Goal: Task Accomplishment & Management: Use online tool/utility

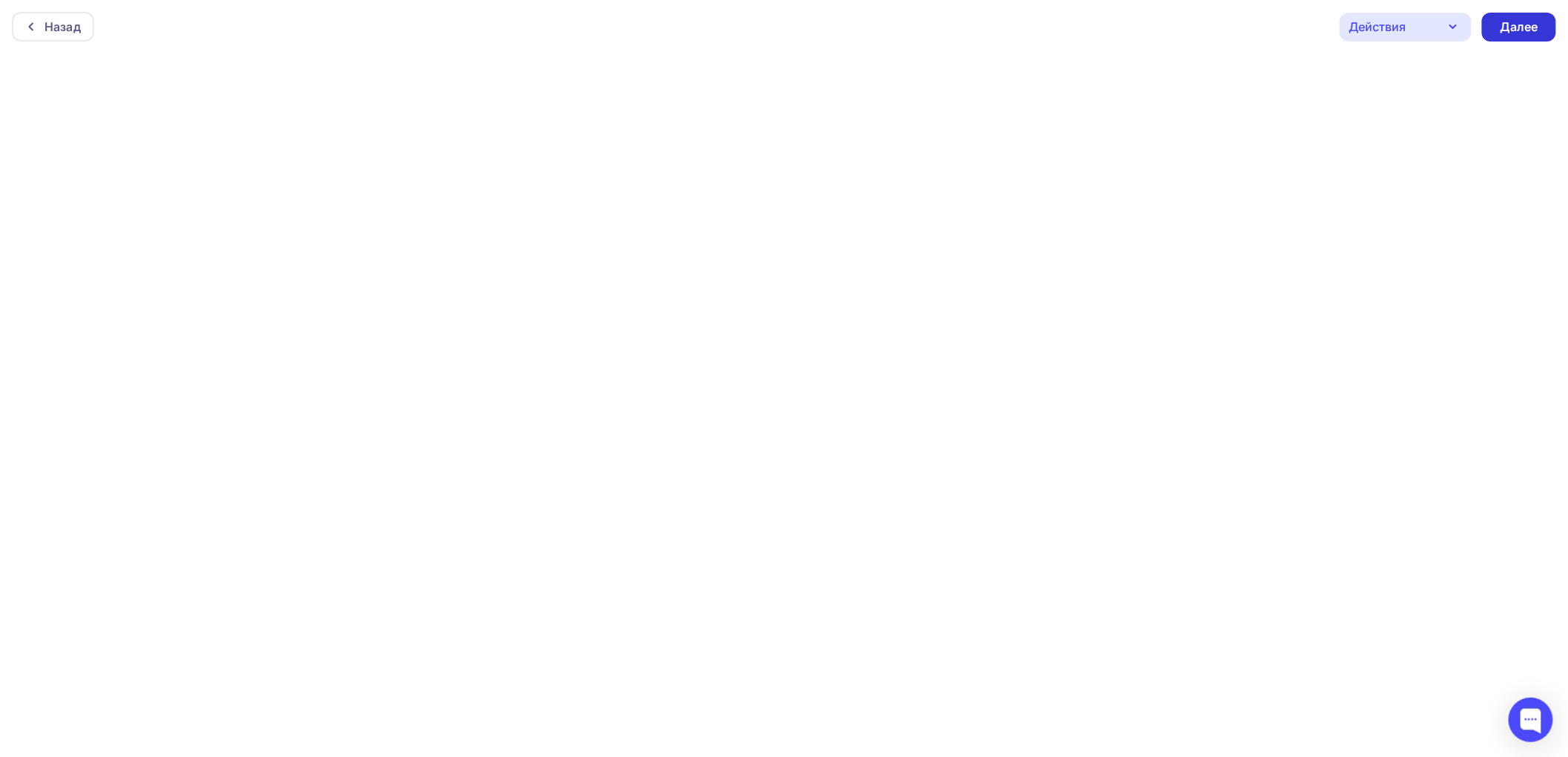
click at [1528, 26] on div "Далее" at bounding box center [1519, 26] width 38 height 17
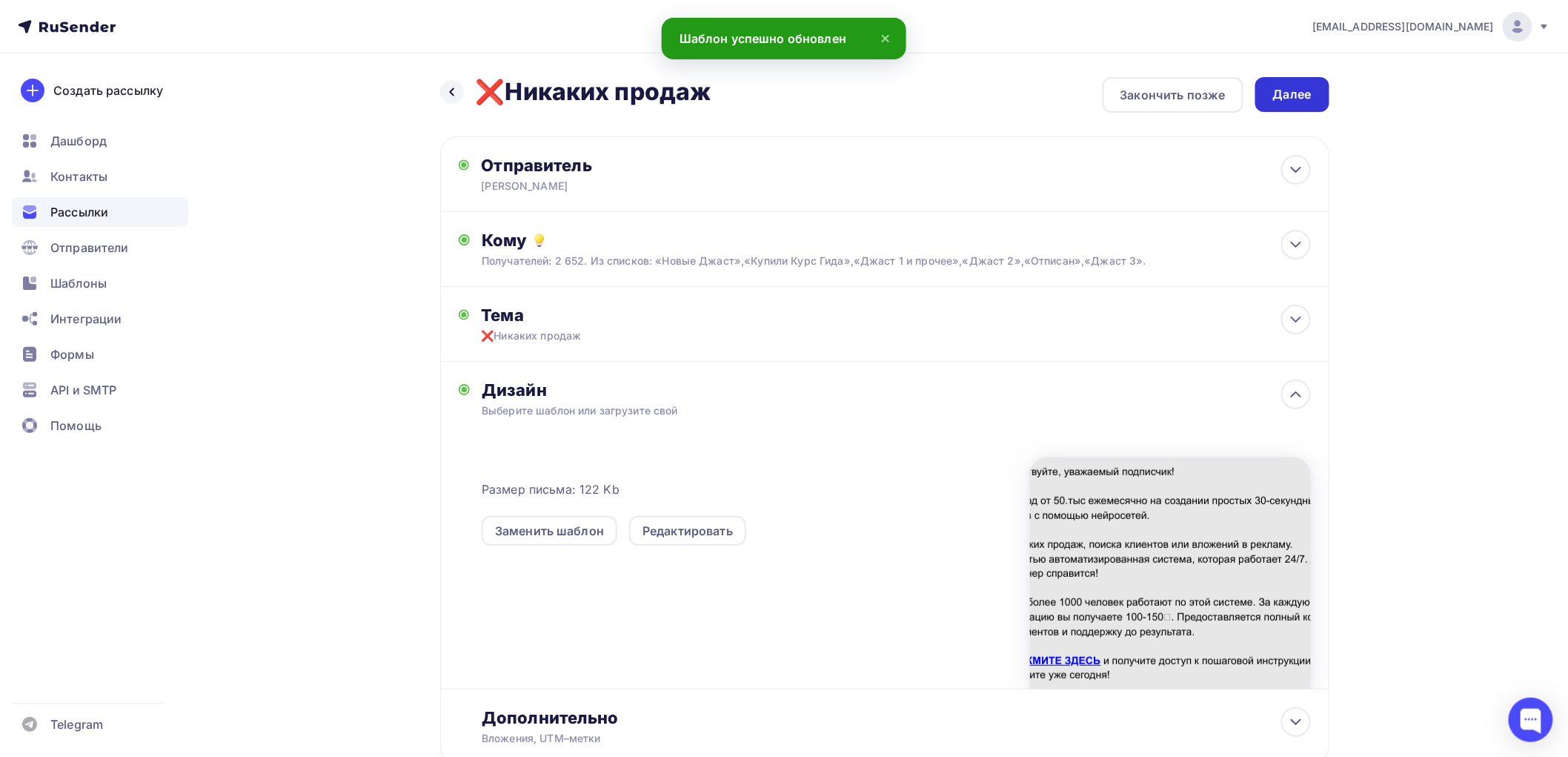
click at [1273, 98] on div "Далее" at bounding box center [1293, 94] width 38 height 17
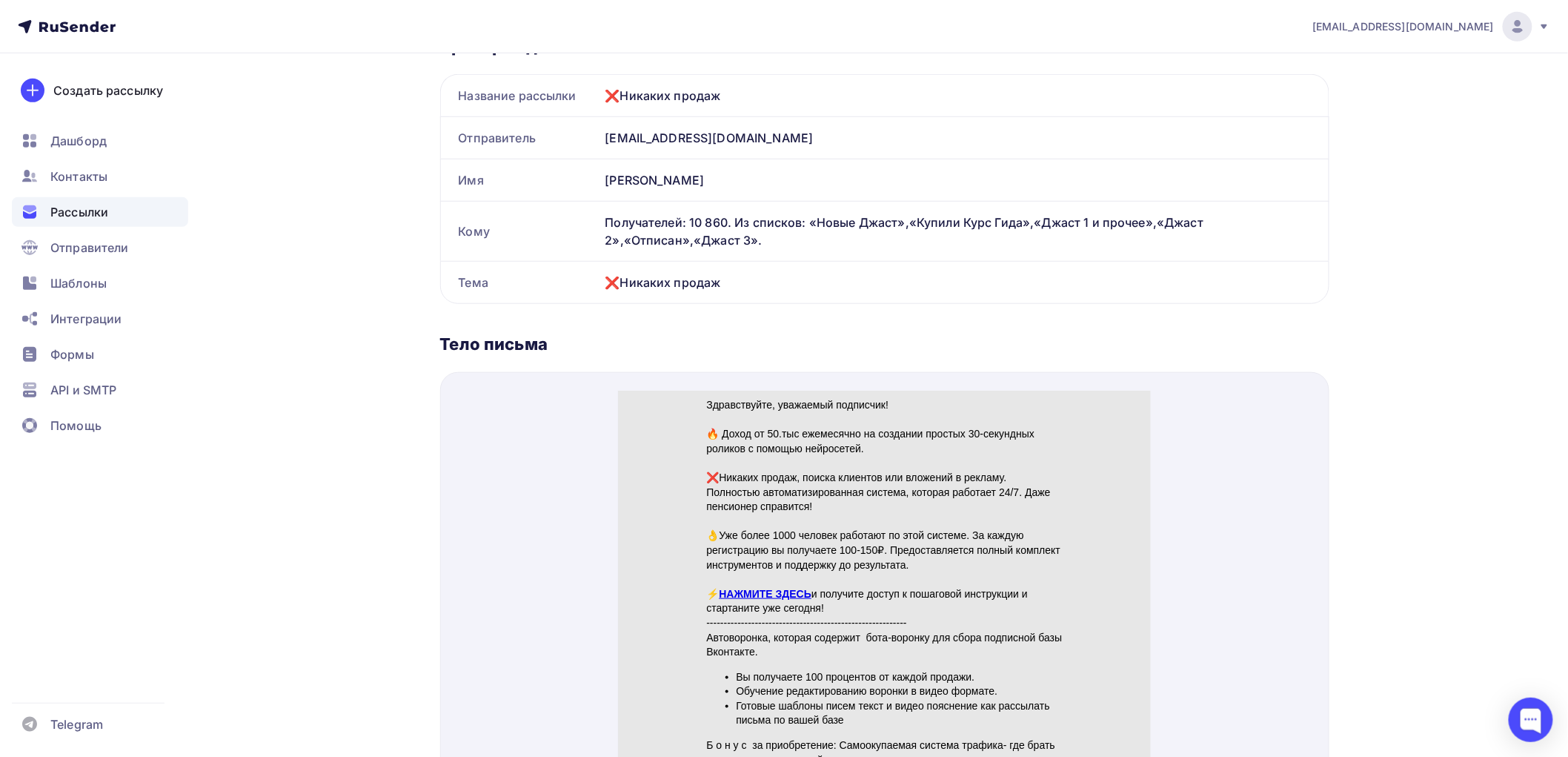
scroll to position [412, 0]
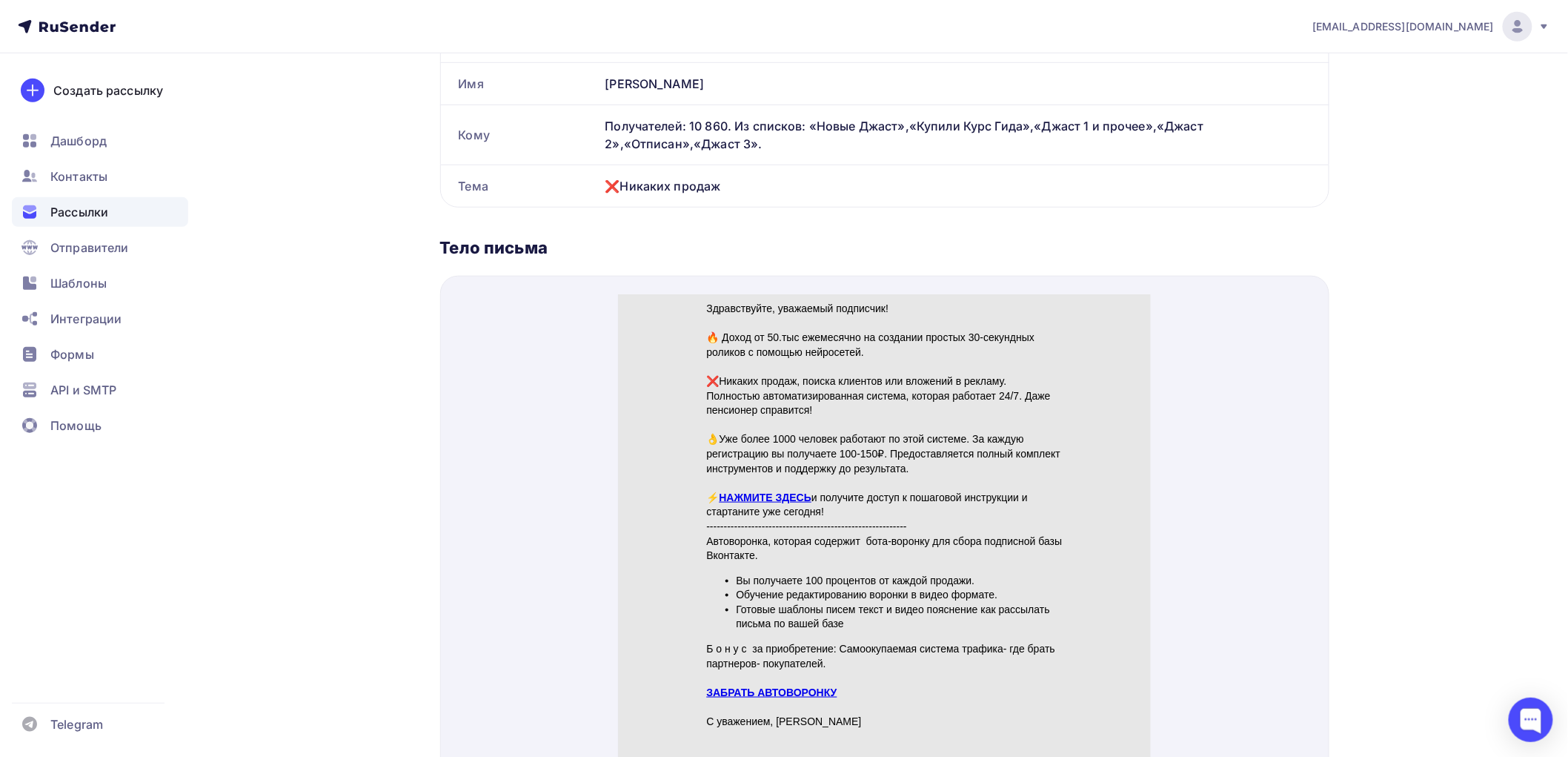
click at [770, 477] on link "НАЖМИТЕ ЗДЕСЬ" at bounding box center [766, 479] width 93 height 12
click at [733, 677] on link "ЗАБРАТЬ АВТОВОРОНКУ" at bounding box center [771, 674] width 131 height 12
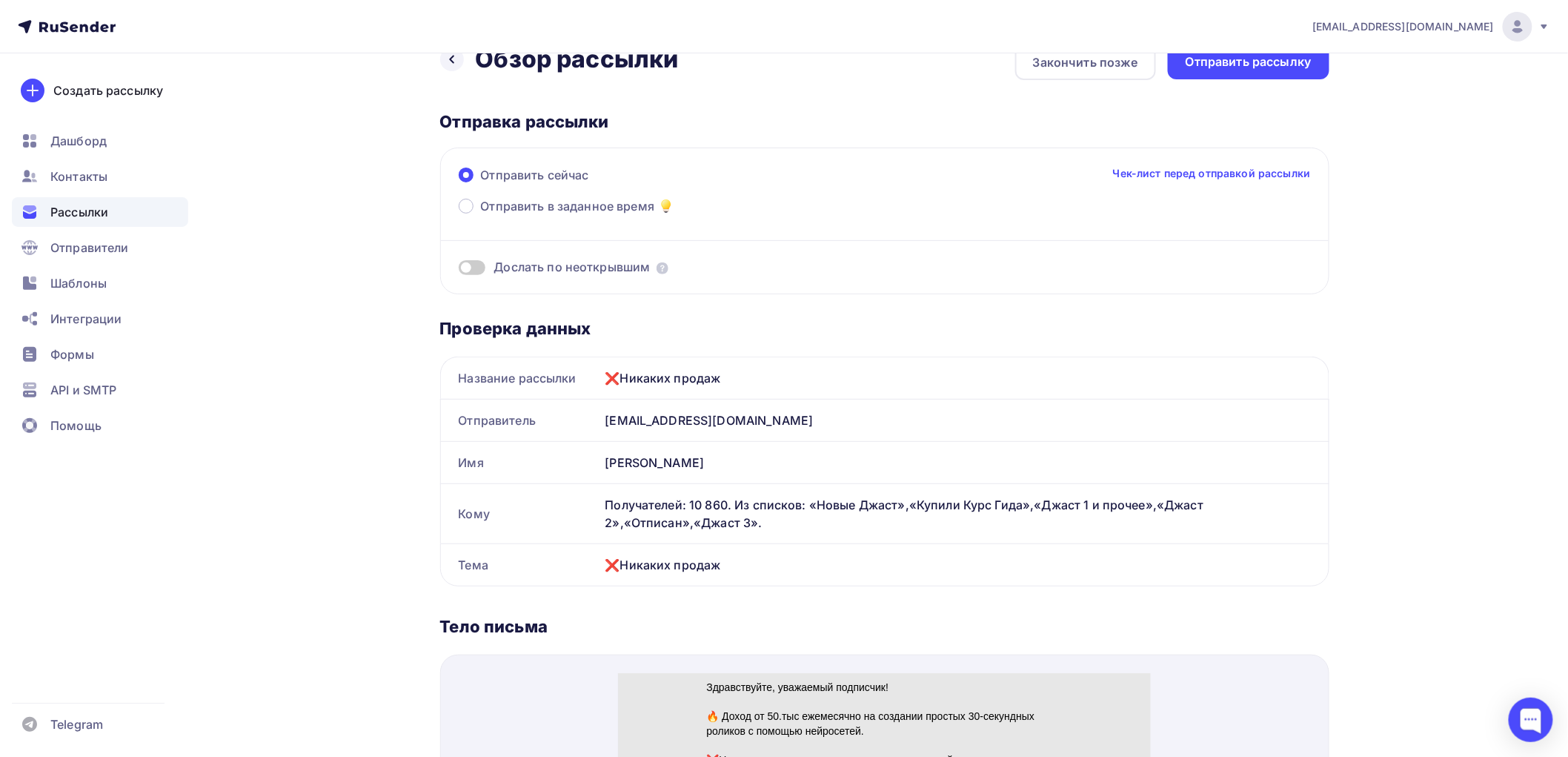
scroll to position [0, 0]
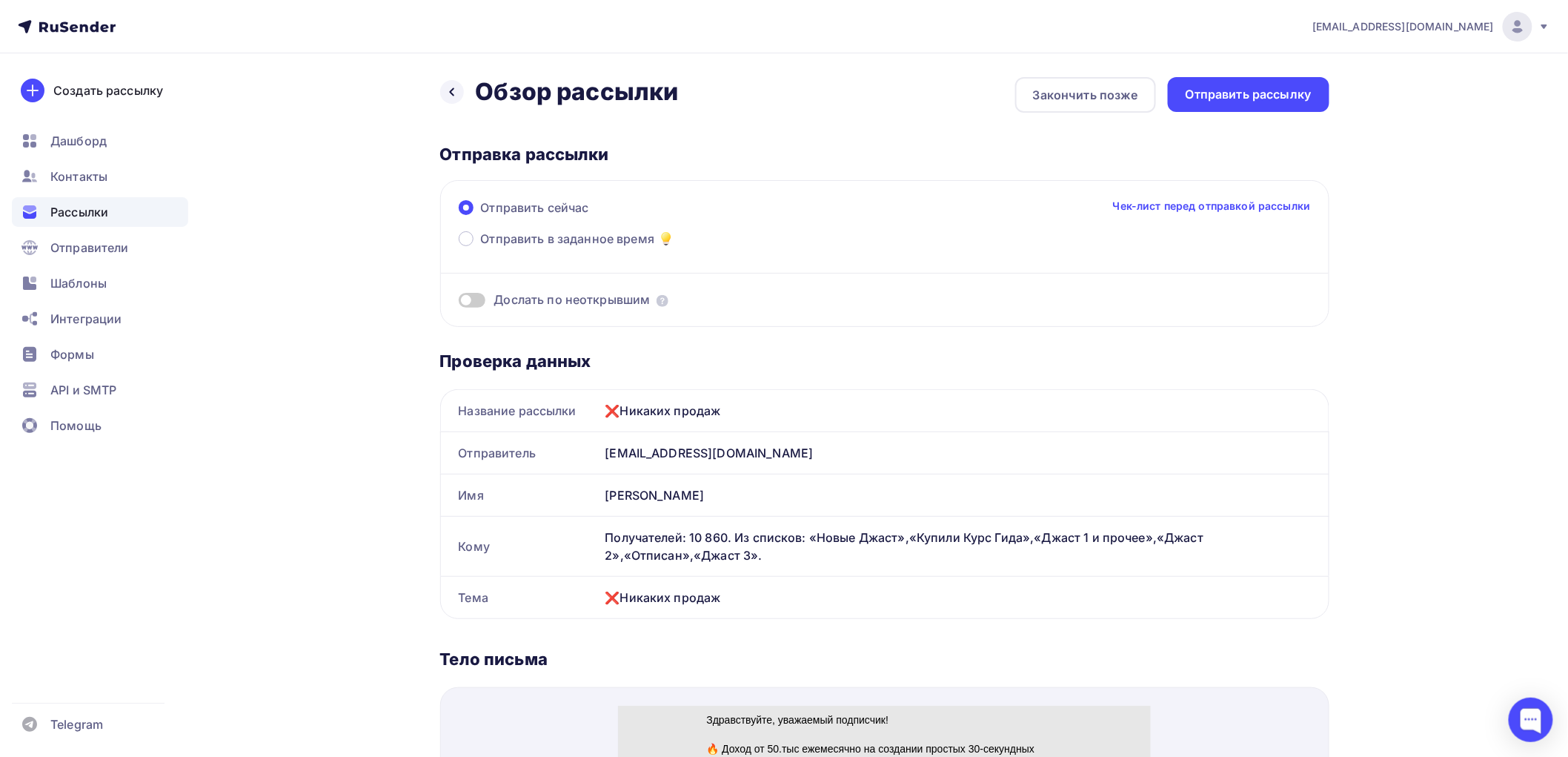
click at [482, 297] on span at bounding box center [472, 300] width 26 height 15
click at [459, 303] on input "checkbox" at bounding box center [459, 303] width 0 height 0
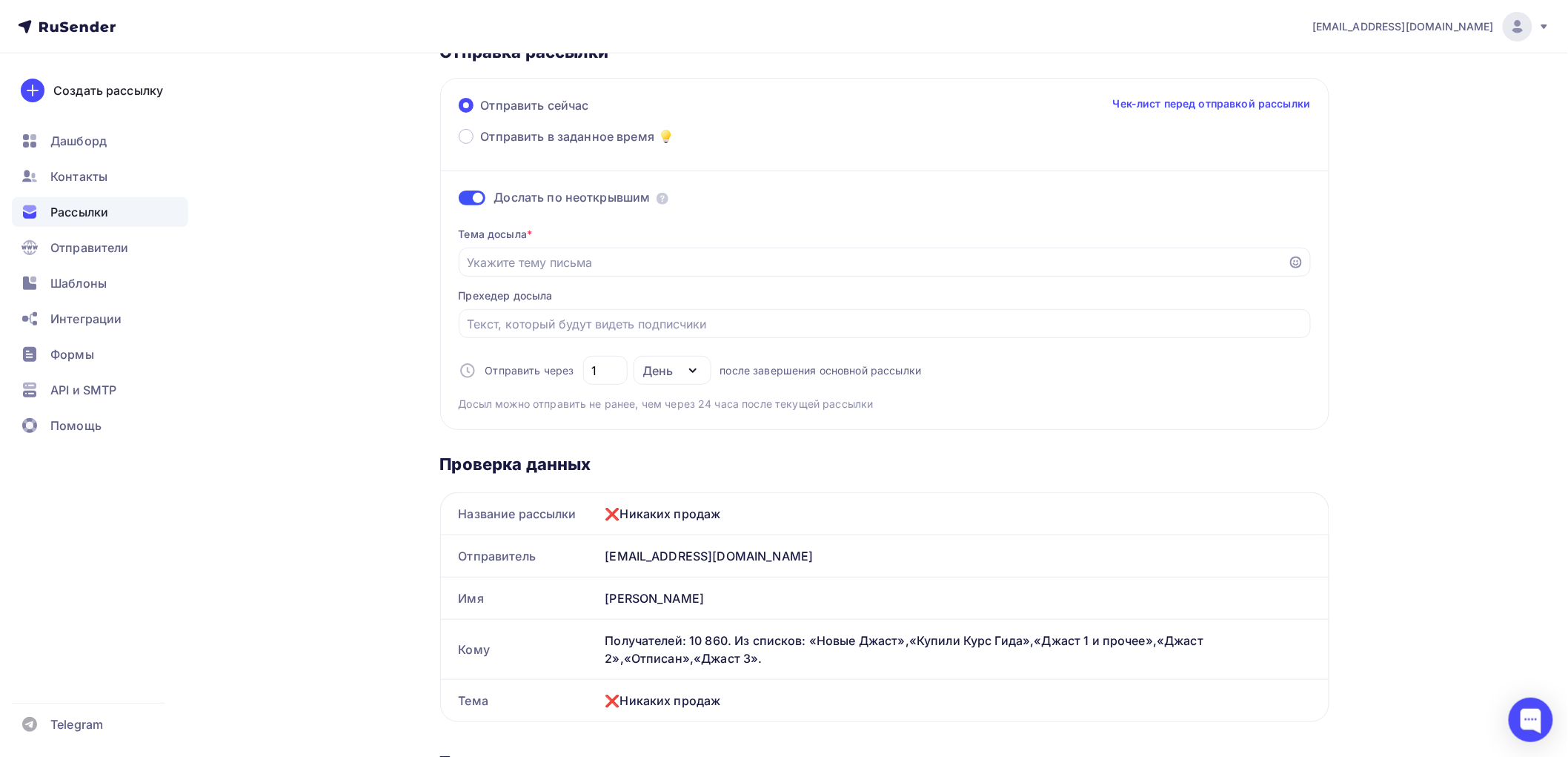
scroll to position [164, 0]
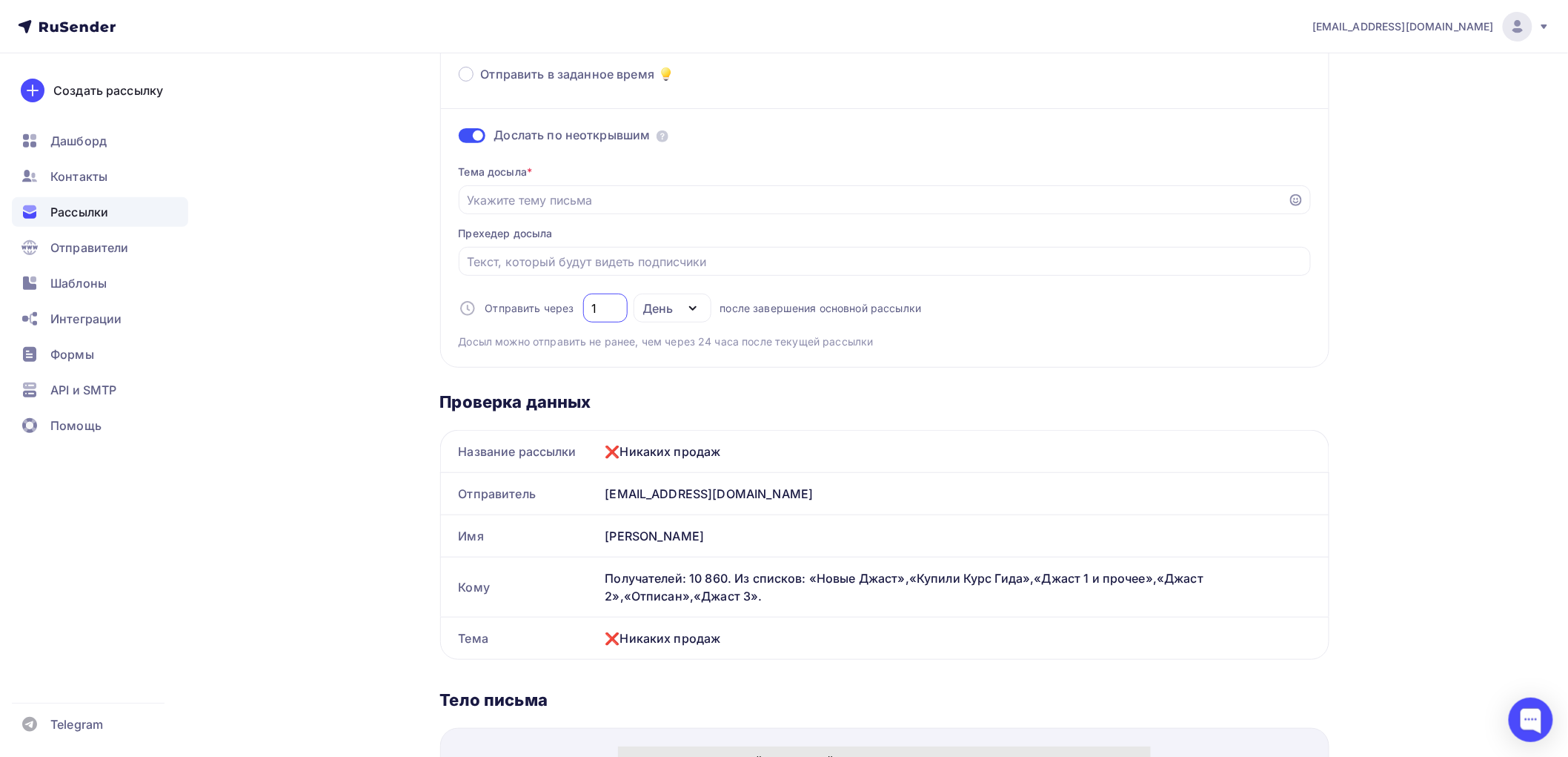
drag, startPoint x: 596, startPoint y: 312, endPoint x: 613, endPoint y: 308, distance: 17.5
click at [598, 312] on input "1" at bounding box center [605, 308] width 27 height 18
type input "2"
drag, startPoint x: 725, startPoint y: 448, endPoint x: 580, endPoint y: 447, distance: 145.0
click at [580, 447] on div "Название рассылки ❌Никаких продаж" at bounding box center [885, 452] width 888 height 42
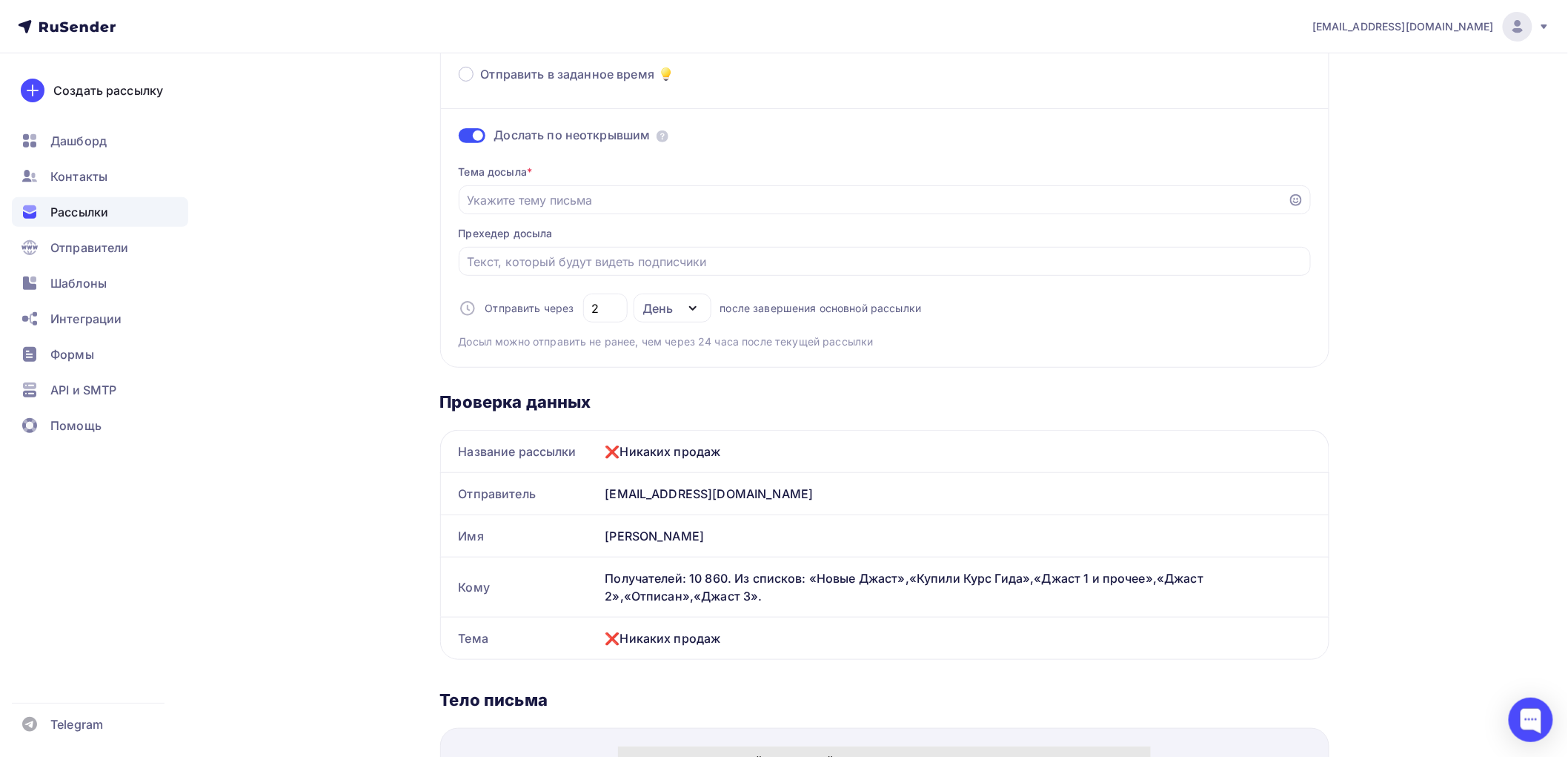
copy div "Название рассылки ❌Никаких продаж"
paste input "❌Никаких продаж"
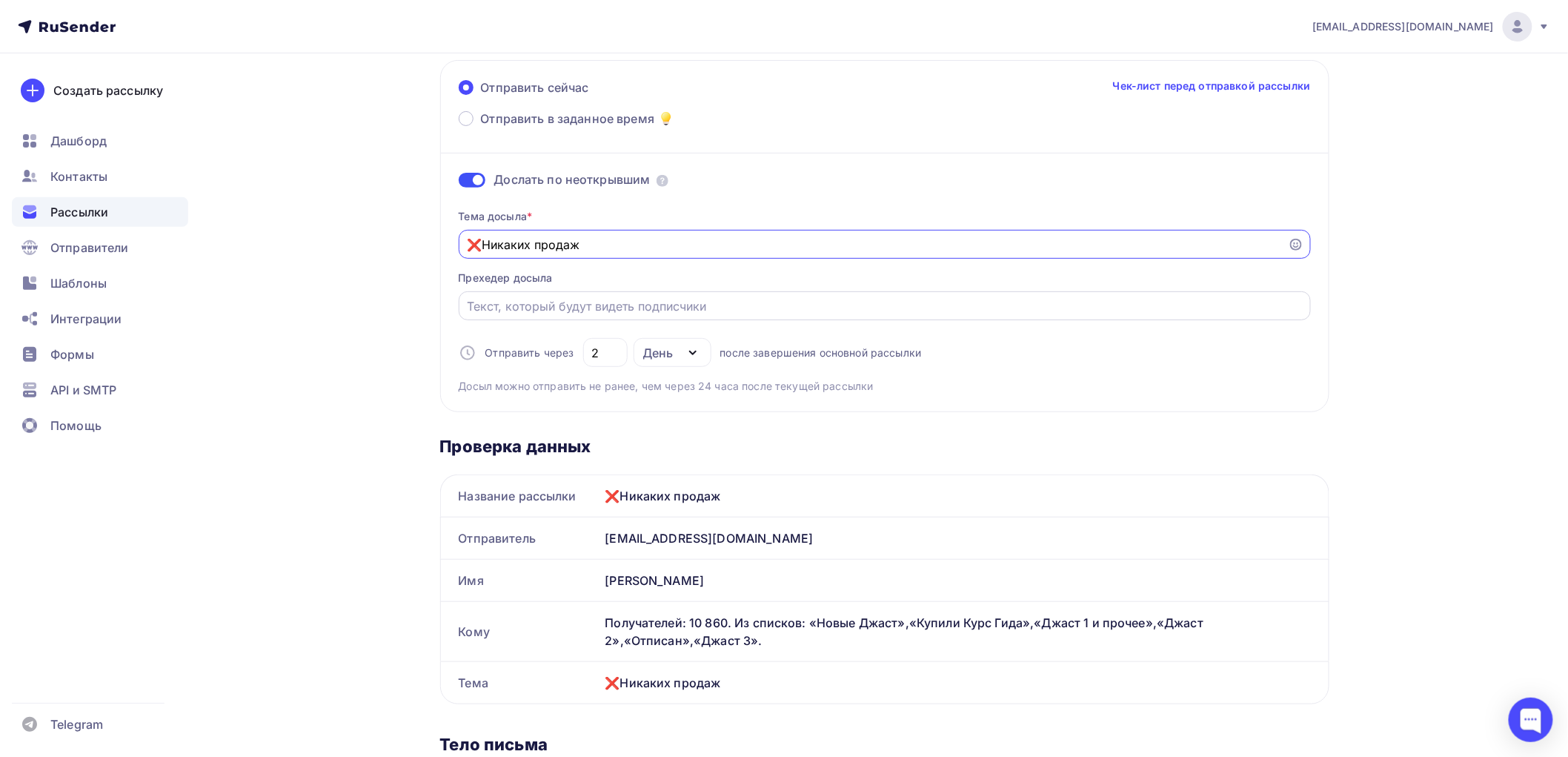
scroll to position [0, 0]
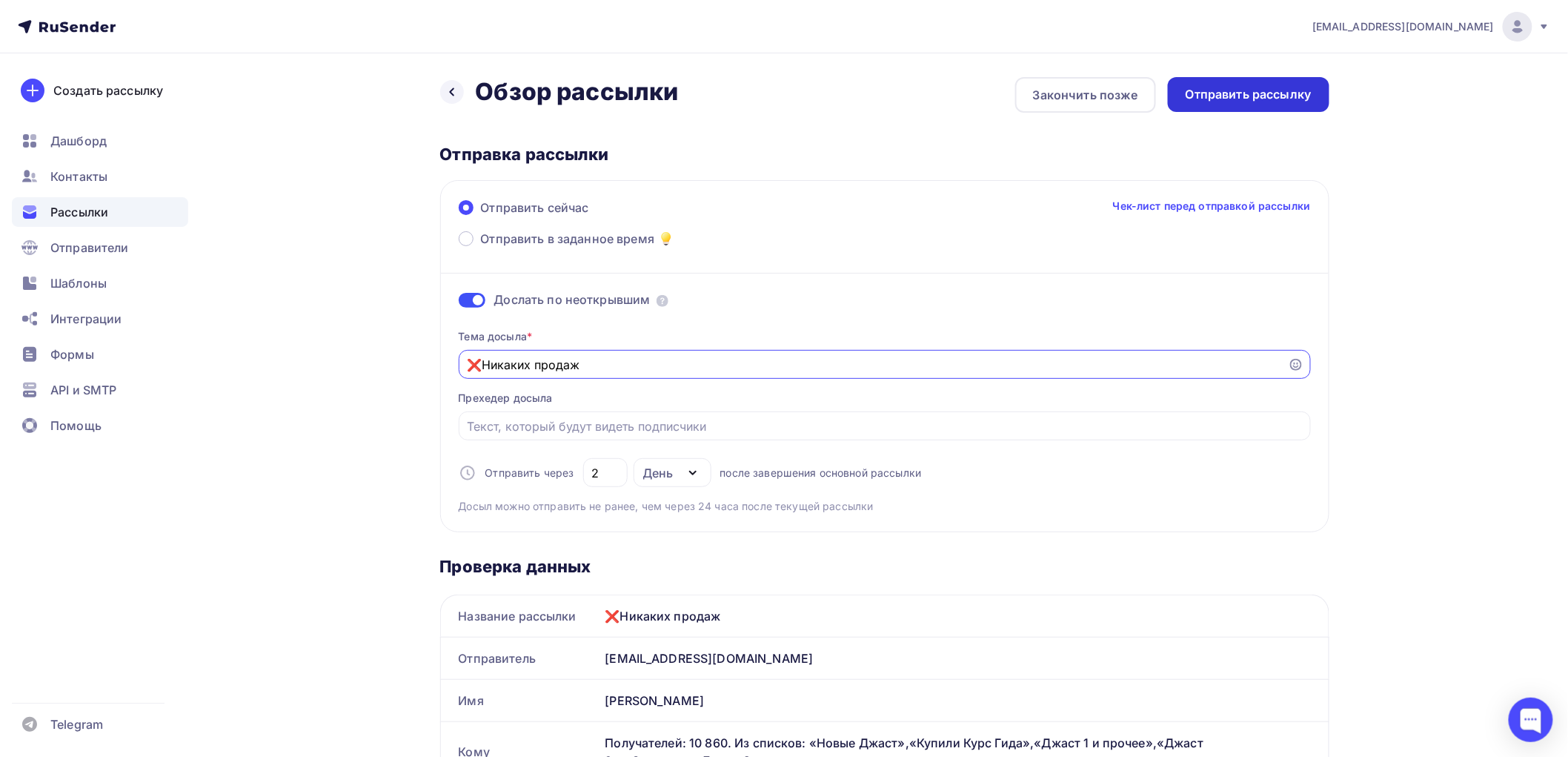
type input "❌Никаких продаж"
click at [1256, 95] on div "Отправить рассылку" at bounding box center [1248, 94] width 126 height 17
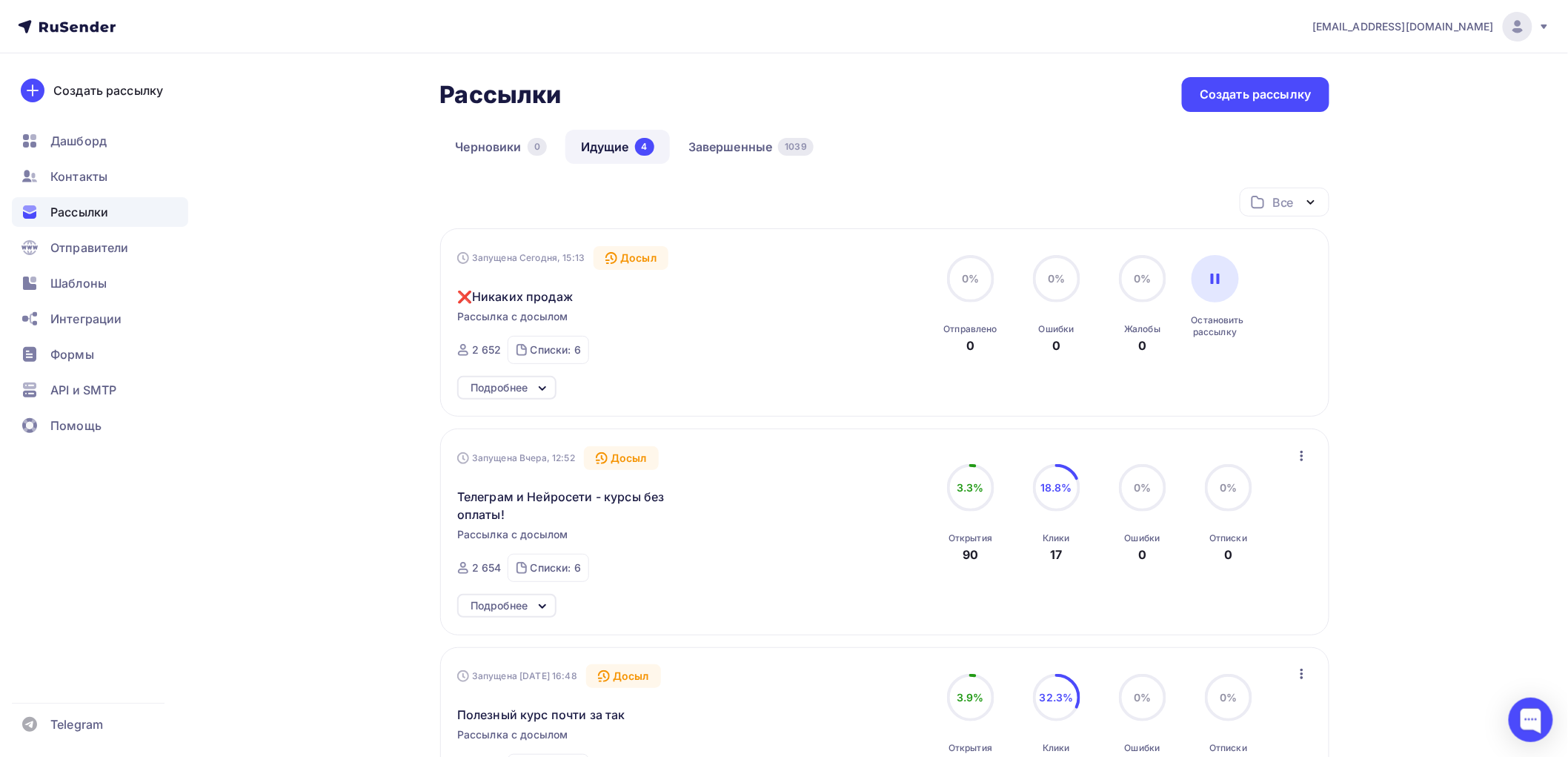
click at [1242, 99] on div "Создать рассылку" at bounding box center [1255, 94] width 111 height 17
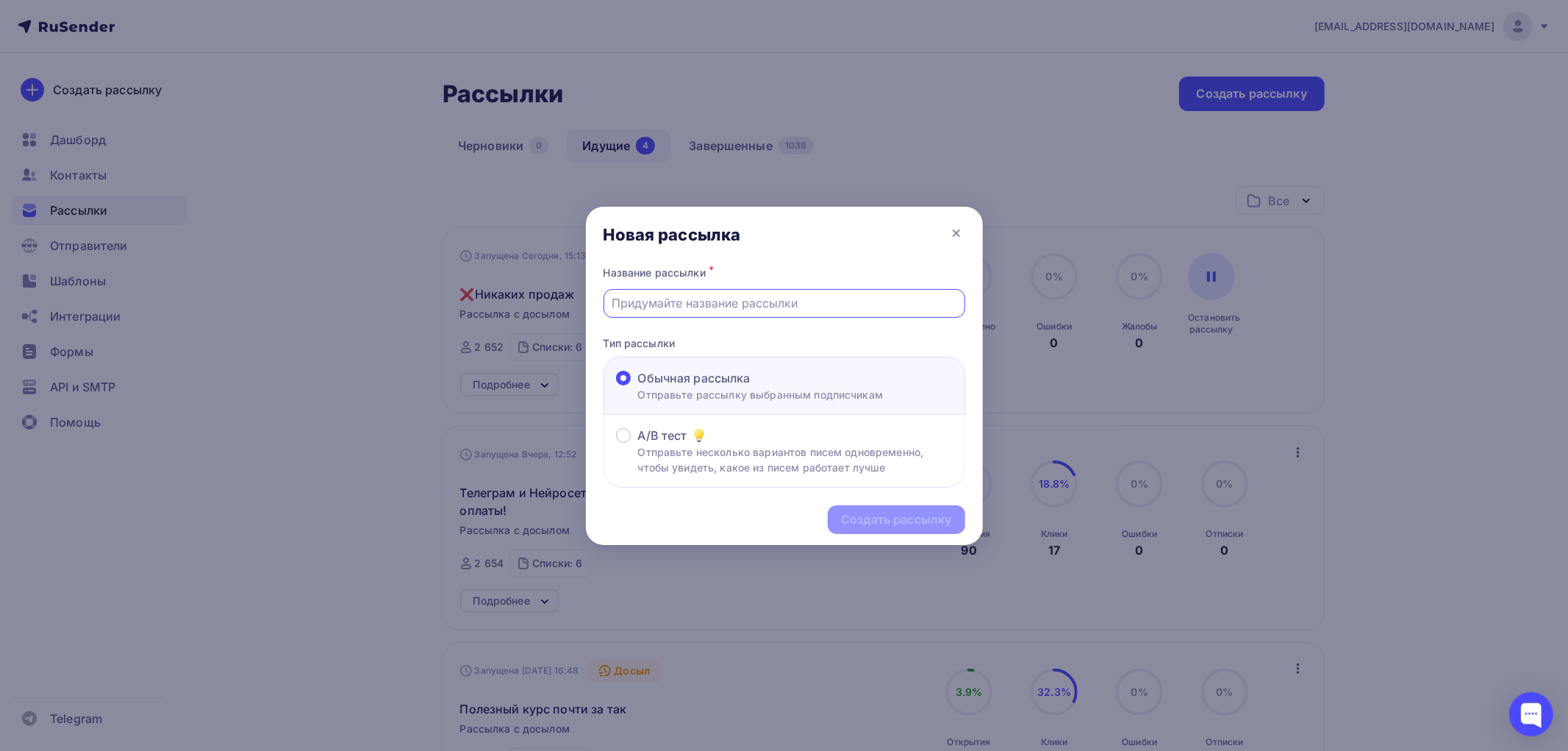
paste input "Партнерская автоворонка на готовых материалах"
type input "Партнерская автоворонка на готовых материалах"
click at [866, 513] on div "Создать рассылку" at bounding box center [896, 519] width 110 height 17
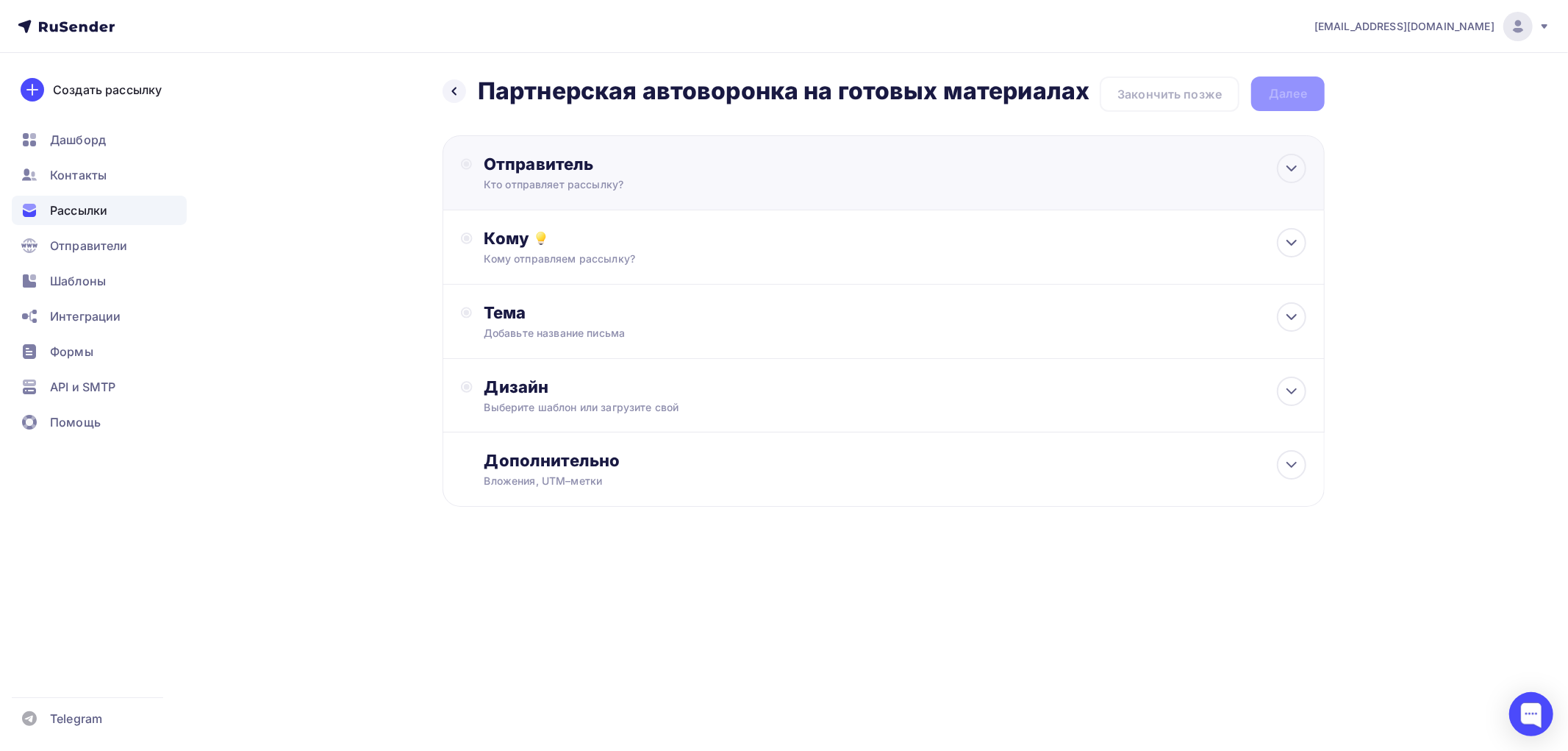
click at [515, 168] on div "Отправитель" at bounding box center [643, 164] width 319 height 21
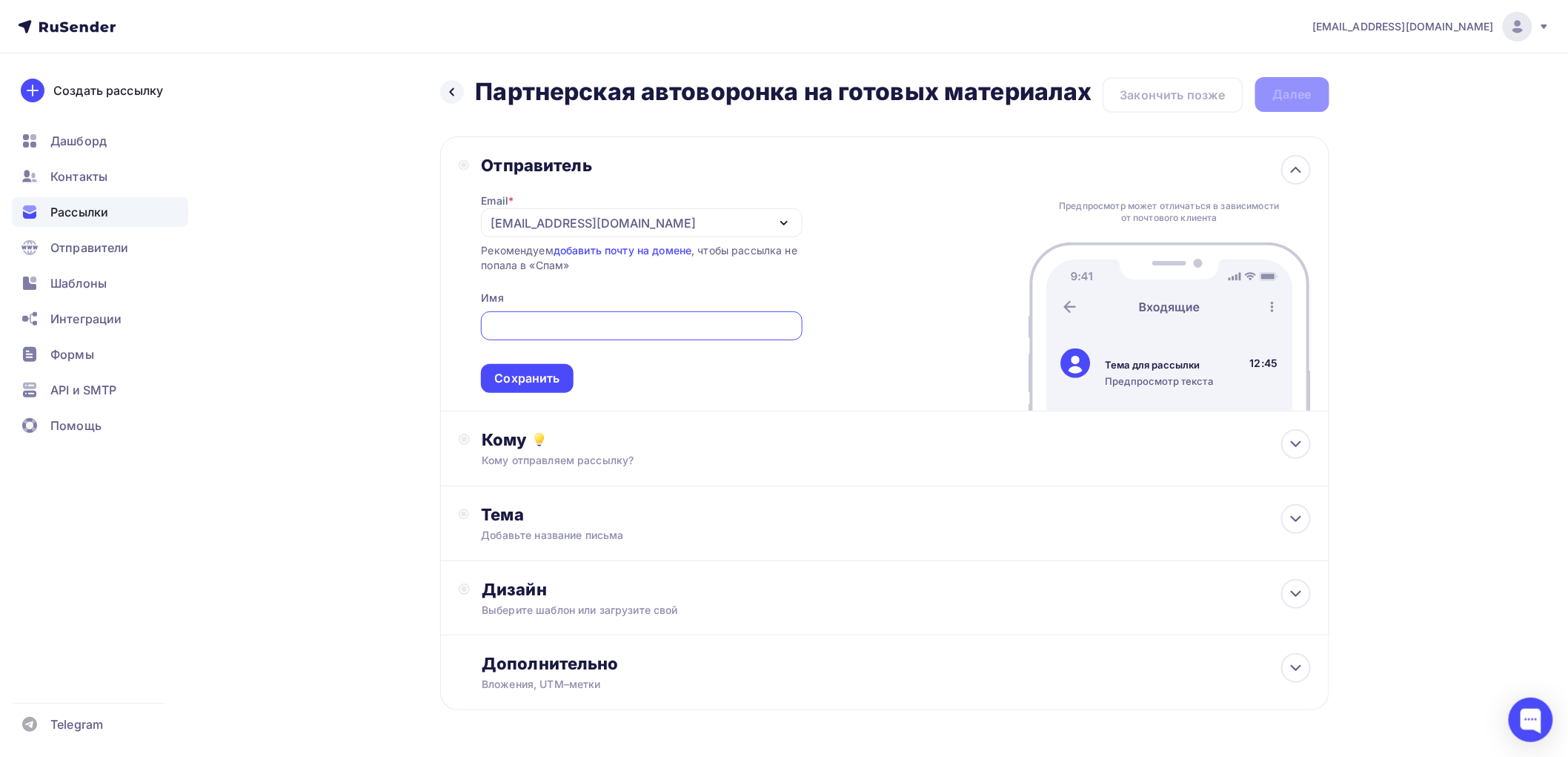
click at [528, 225] on div "[EMAIL_ADDRESS][DOMAIN_NAME]" at bounding box center [593, 223] width 205 height 18
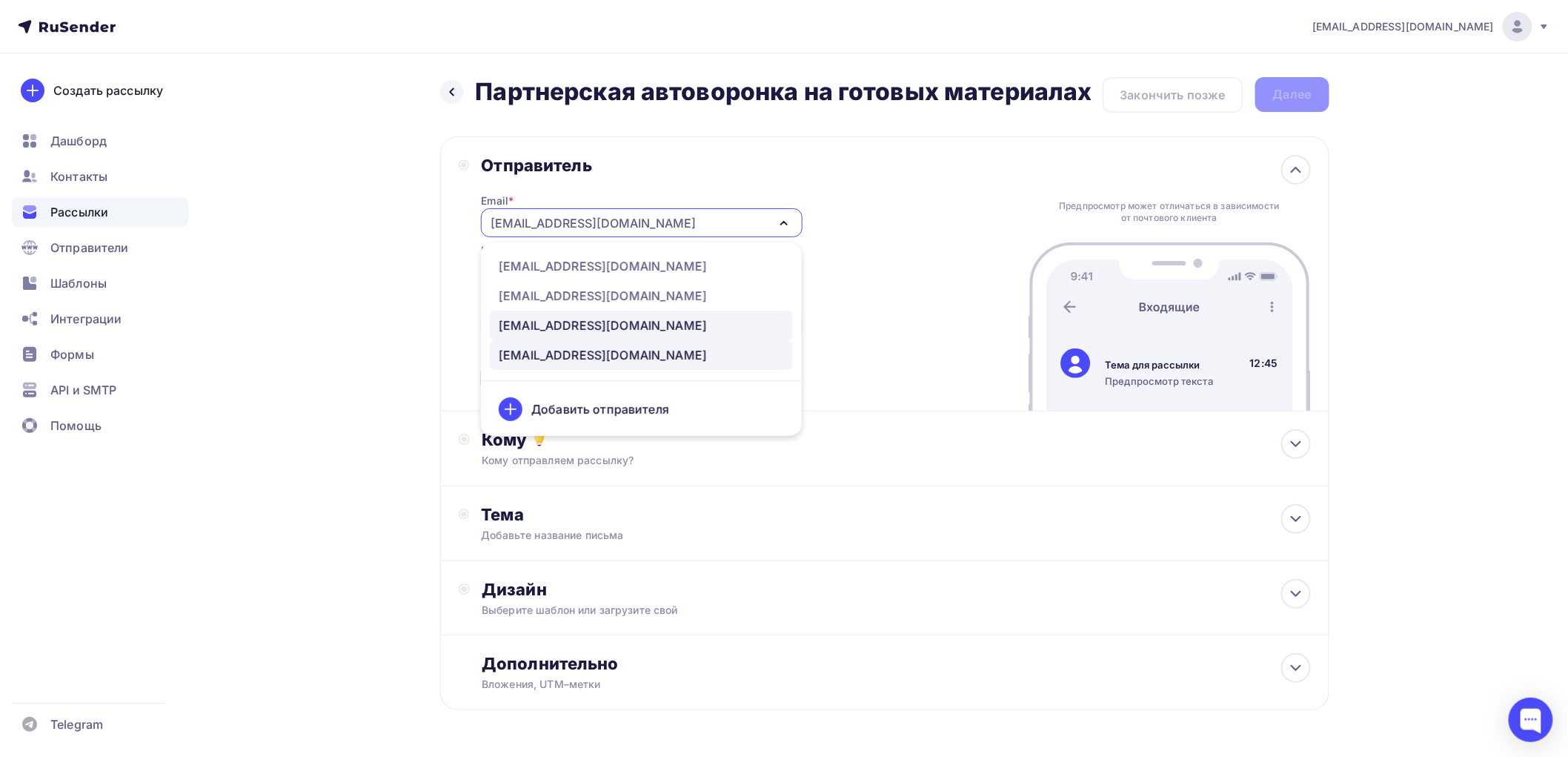
click at [537, 327] on div "[EMAIL_ADDRESS][DOMAIN_NAME]" at bounding box center [603, 325] width 208 height 18
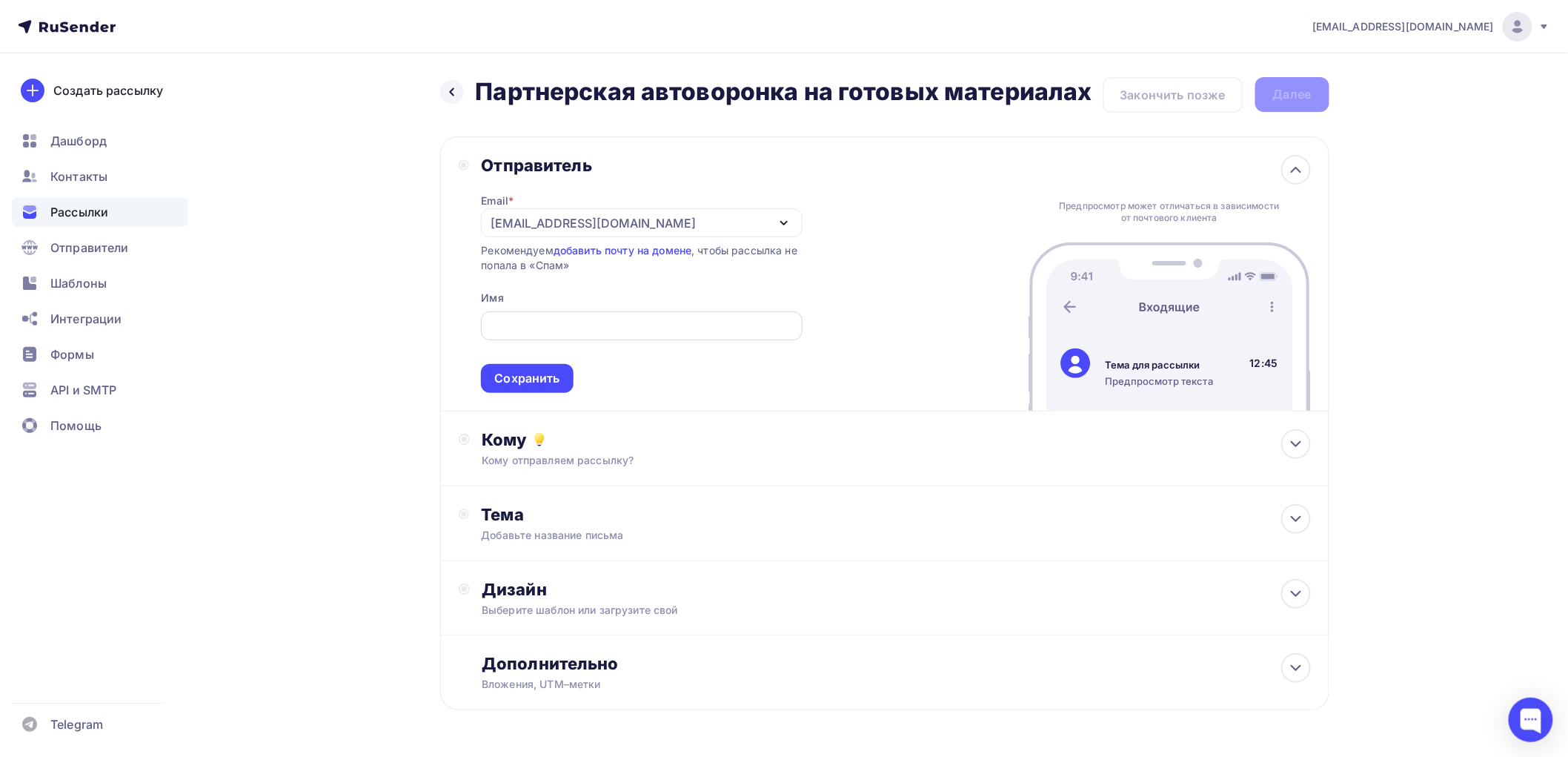
click at [532, 332] on input "text" at bounding box center [641, 326] width 304 height 18
type input "[PERSON_NAME]"
click at [526, 371] on div "Сохранить" at bounding box center [526, 378] width 65 height 17
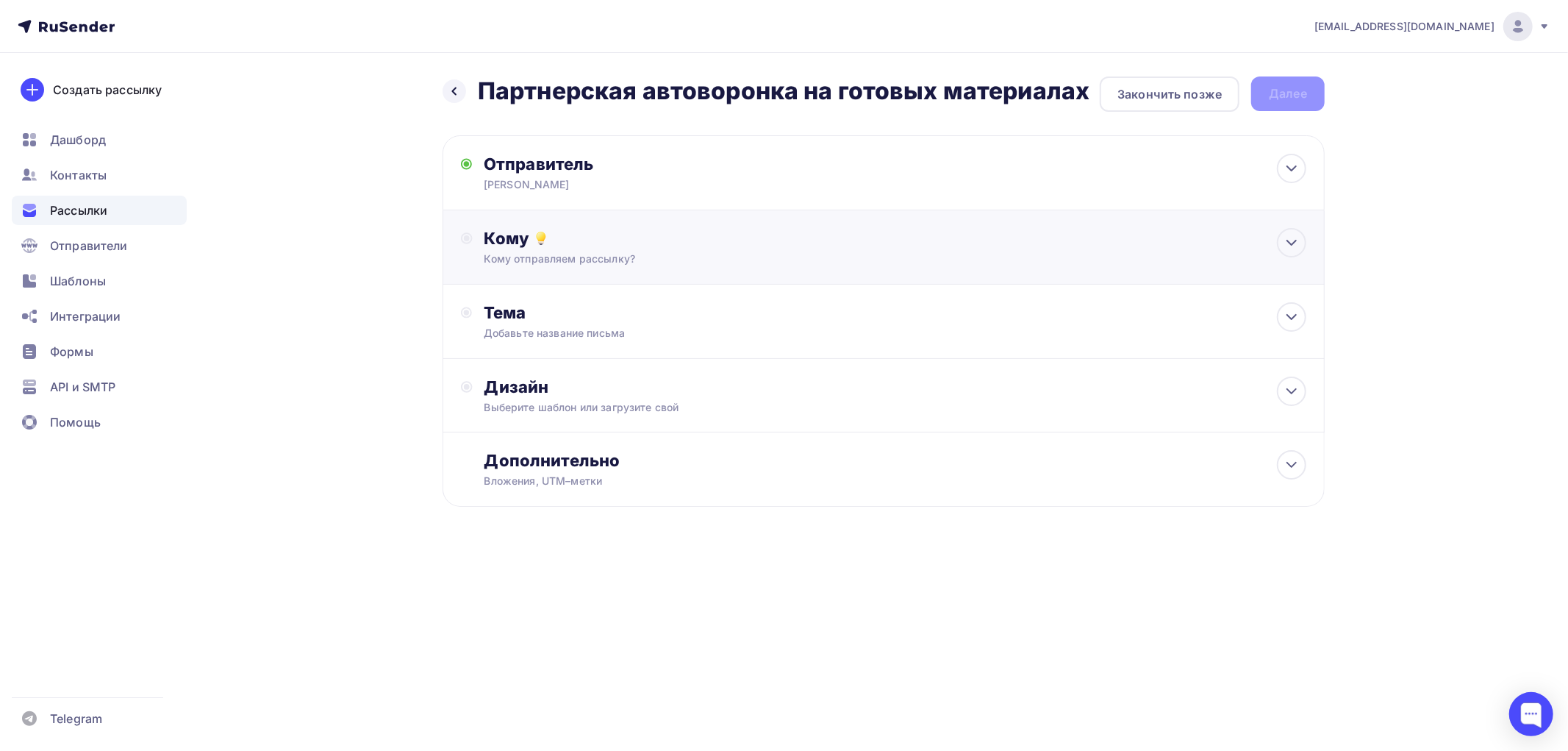
click at [512, 232] on div "Кому" at bounding box center [895, 238] width 822 height 21
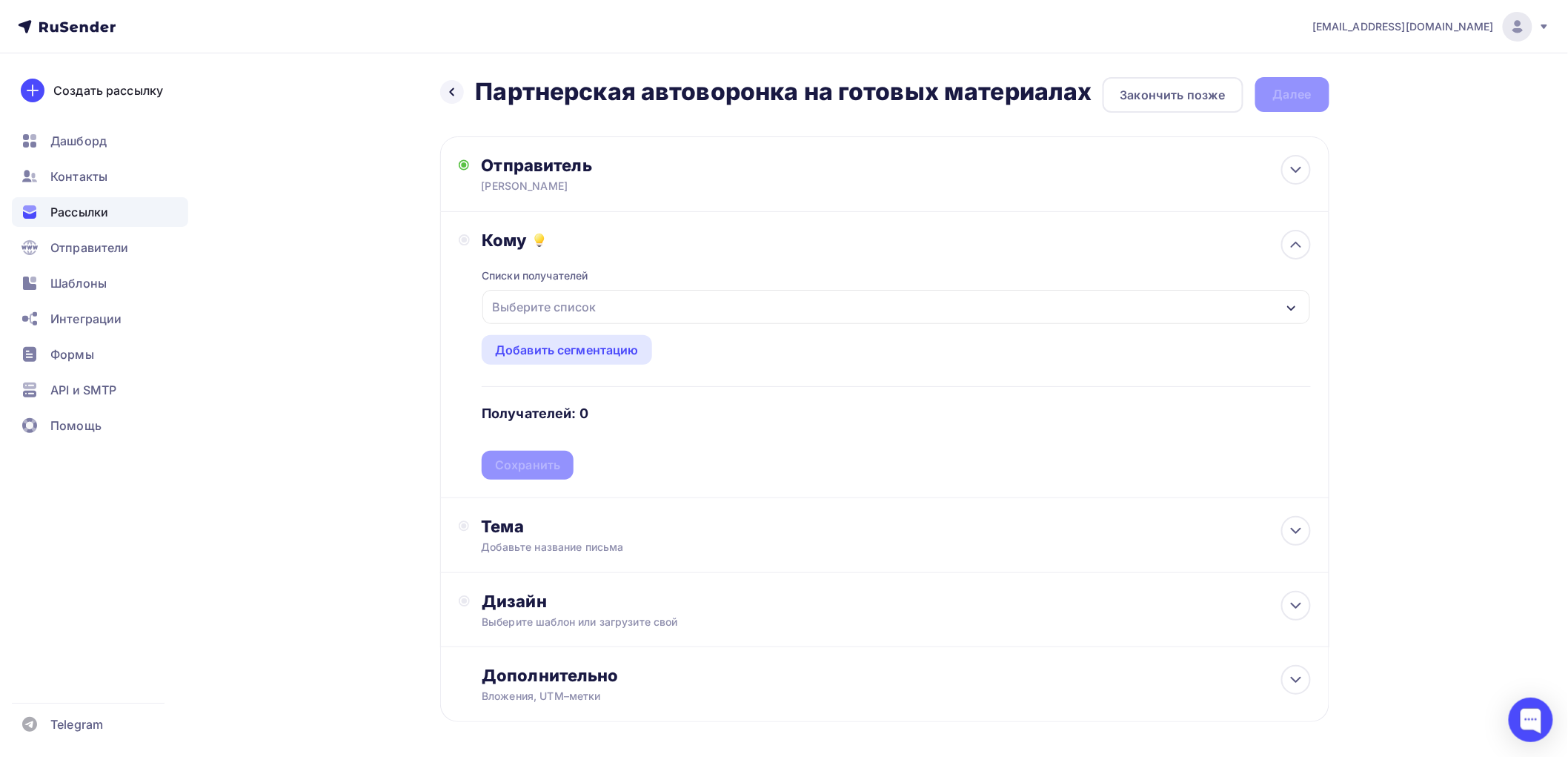
click at [522, 306] on div "Выберите список" at bounding box center [544, 307] width 115 height 26
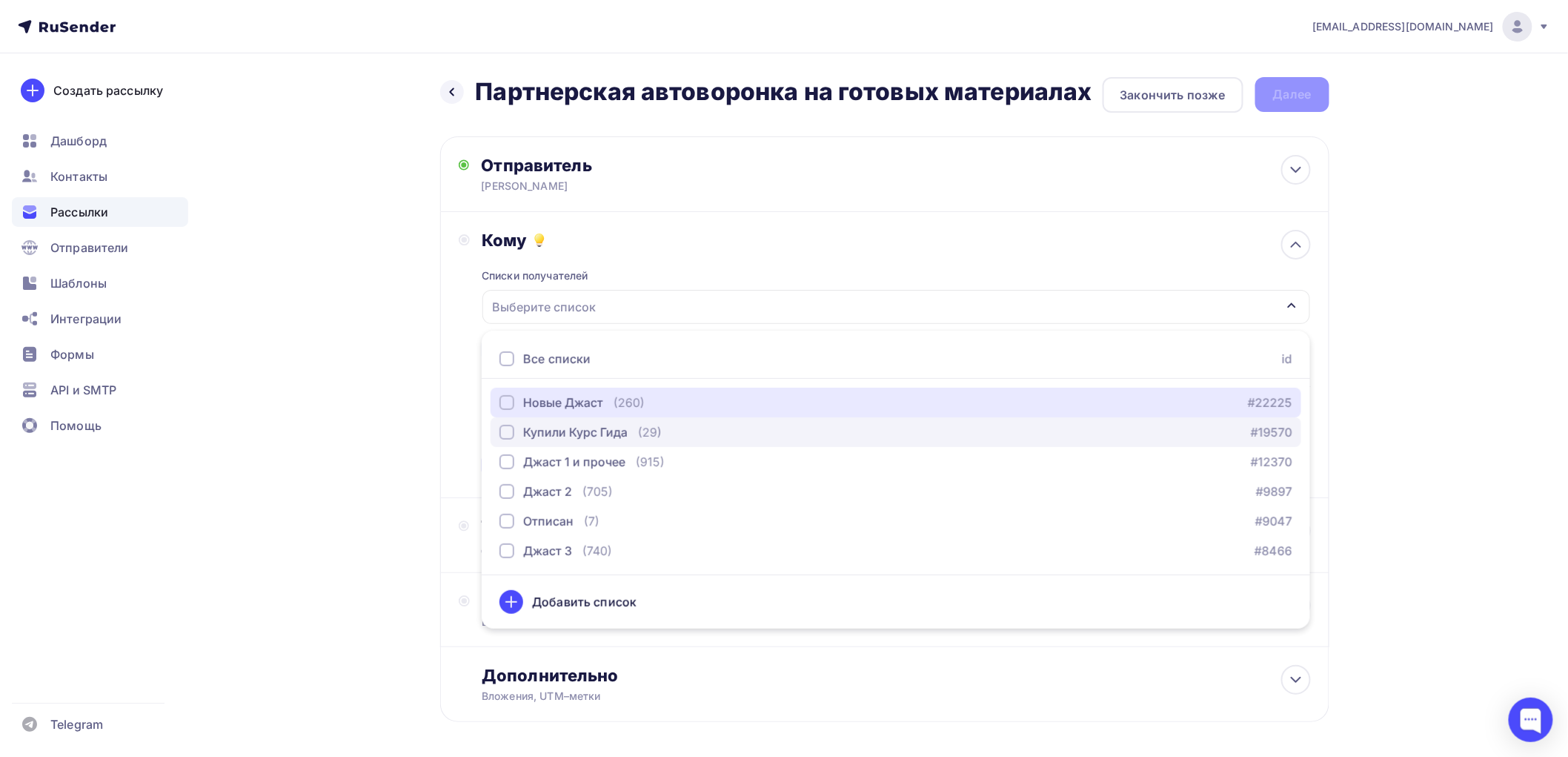
drag, startPoint x: 507, startPoint y: 402, endPoint x: 501, endPoint y: 433, distance: 31.6
click at [505, 403] on div "button" at bounding box center [507, 402] width 15 height 15
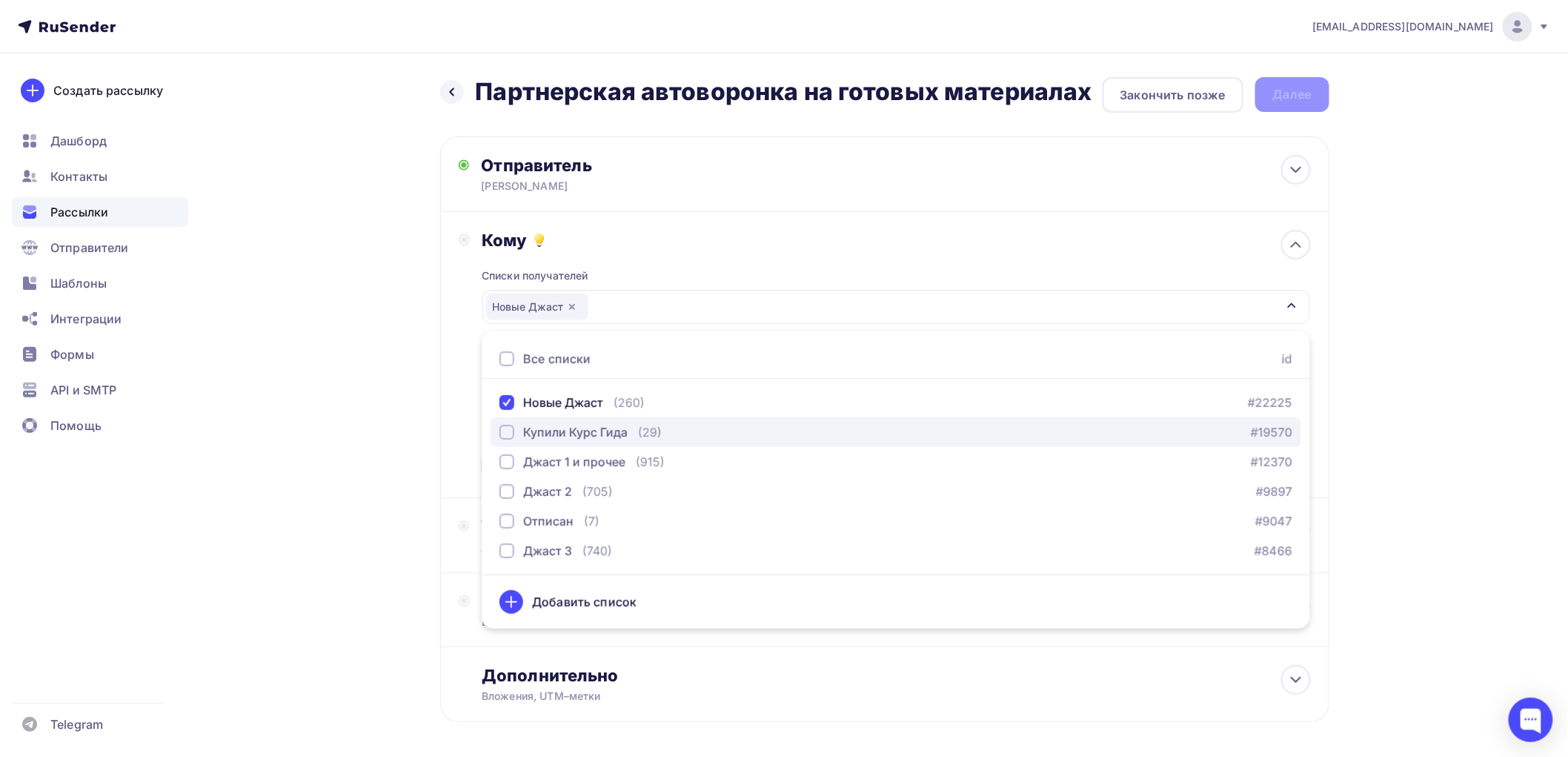
click at [507, 433] on div "button" at bounding box center [507, 432] width 15 height 15
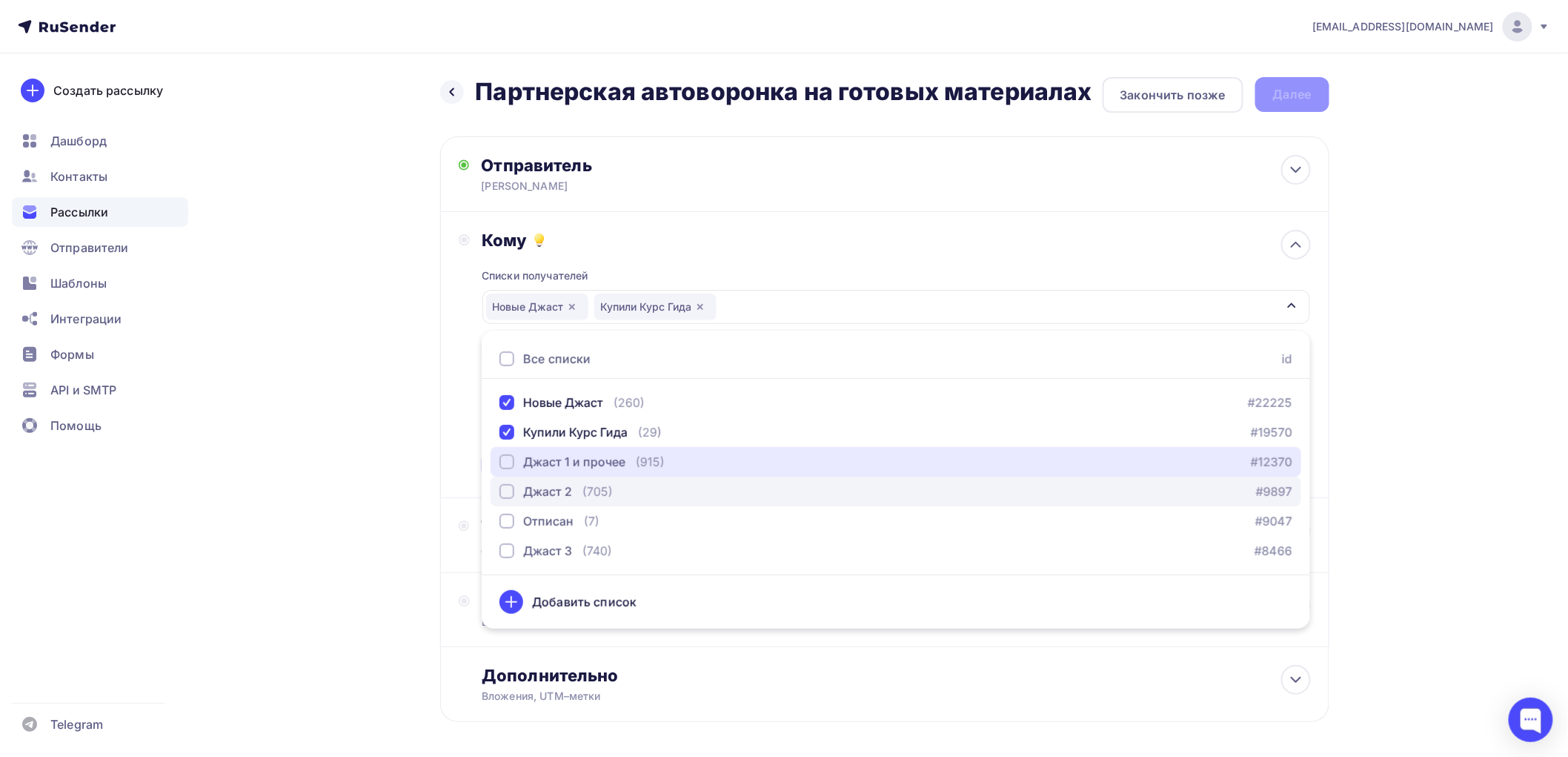
drag, startPoint x: 507, startPoint y: 457, endPoint x: 505, endPoint y: 493, distance: 36.1
click at [507, 458] on div "button" at bounding box center [507, 461] width 15 height 15
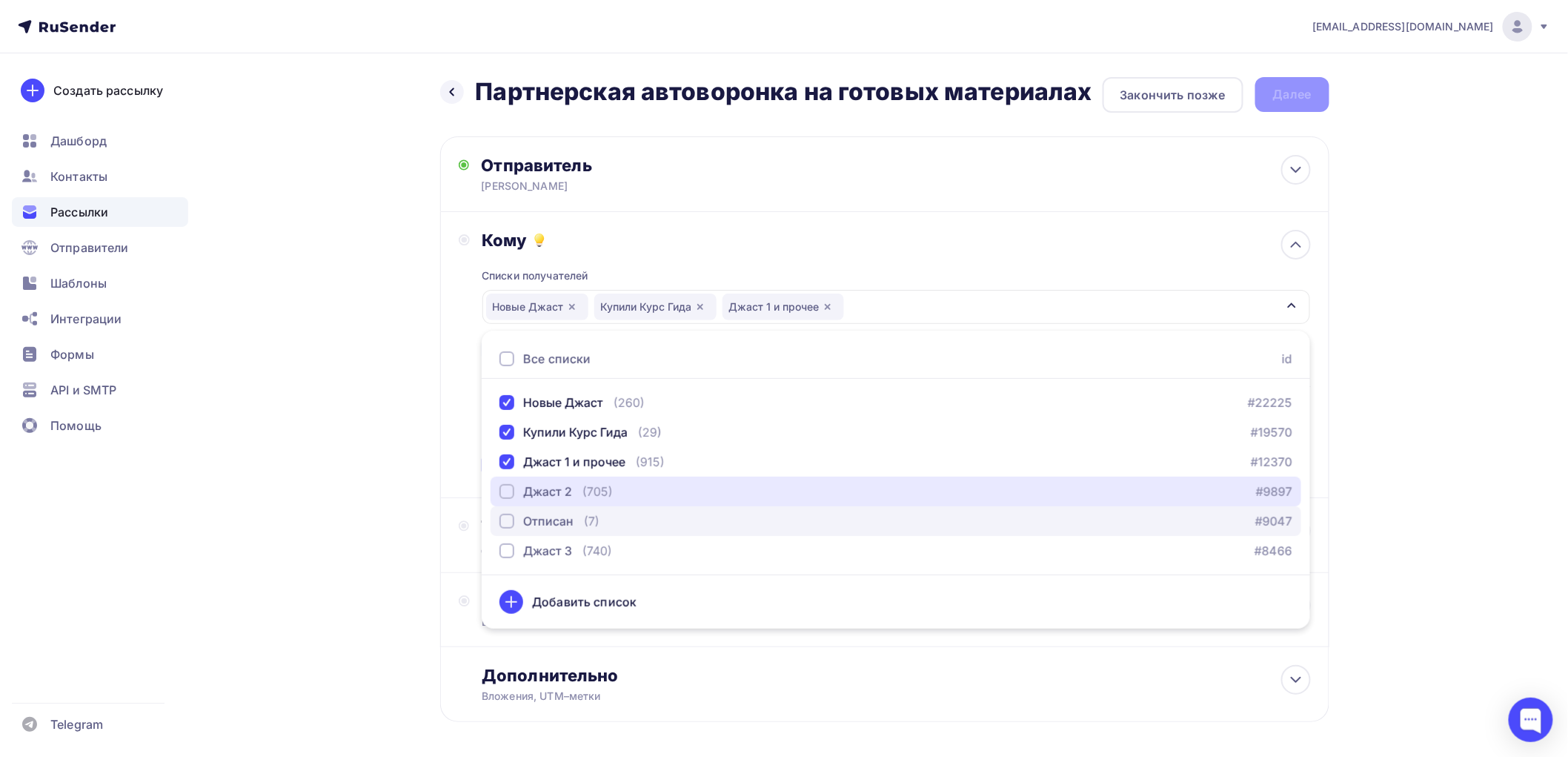
drag, startPoint x: 507, startPoint y: 490, endPoint x: 502, endPoint y: 515, distance: 25.5
click at [506, 491] on div "button" at bounding box center [507, 491] width 15 height 15
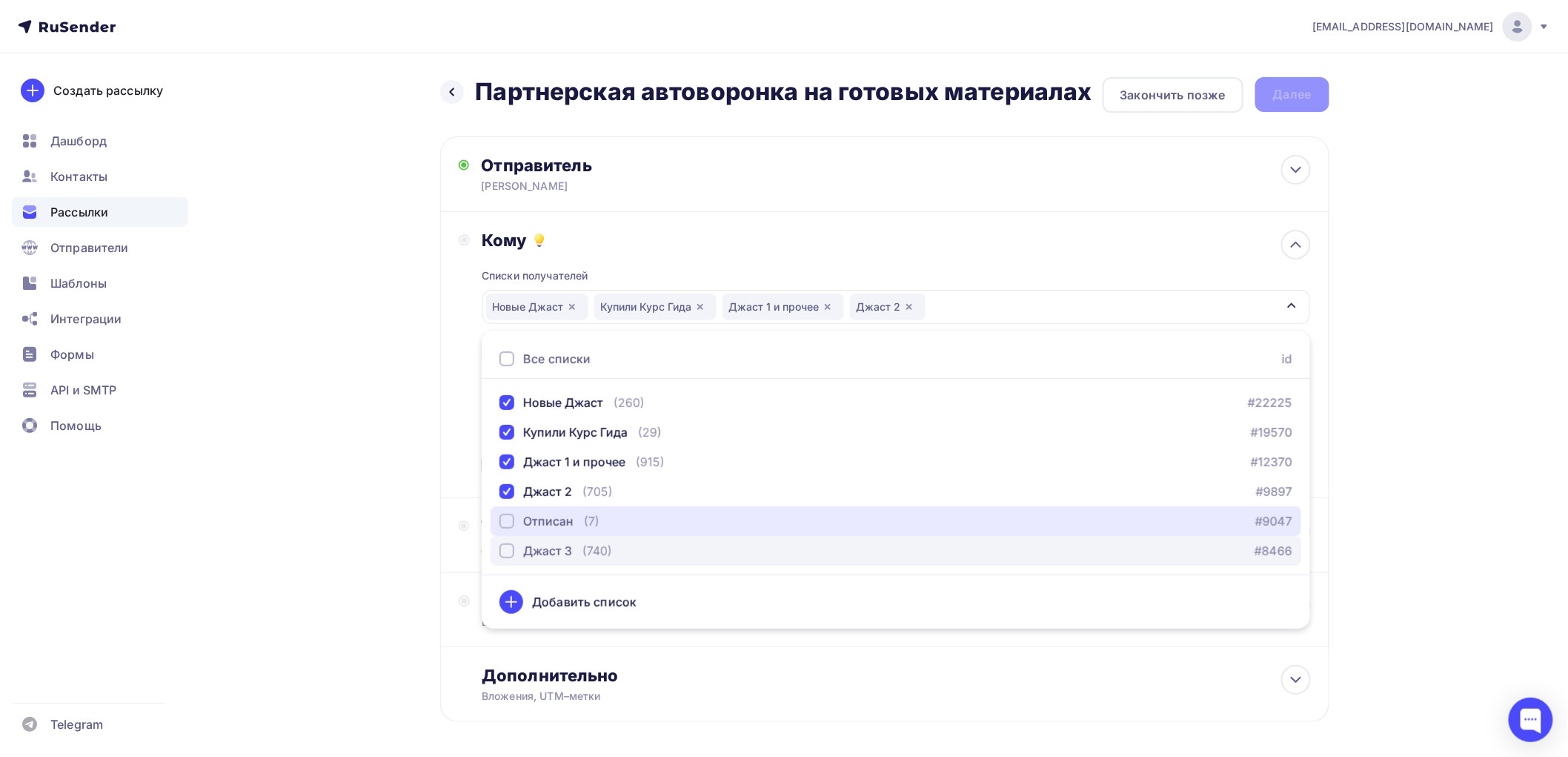
drag, startPoint x: 505, startPoint y: 521, endPoint x: 507, endPoint y: 542, distance: 21.1
click at [505, 525] on div "button" at bounding box center [507, 521] width 15 height 15
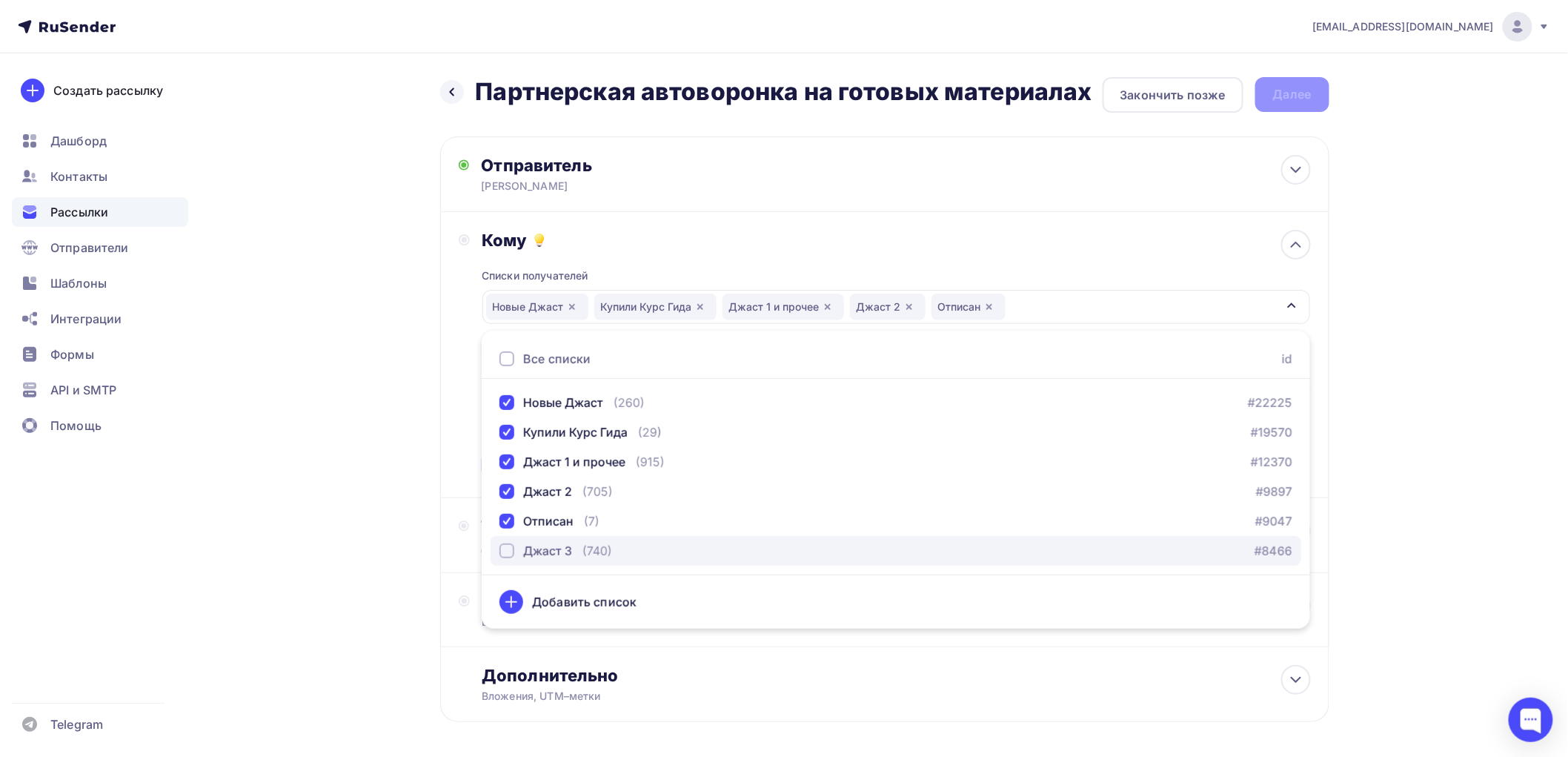
click at [508, 546] on div "button" at bounding box center [507, 550] width 15 height 15
click at [412, 524] on div "Назад Партнерская автоворонка на готовых материалах Партнерская автоворонка на …" at bounding box center [784, 436] width 1215 height 764
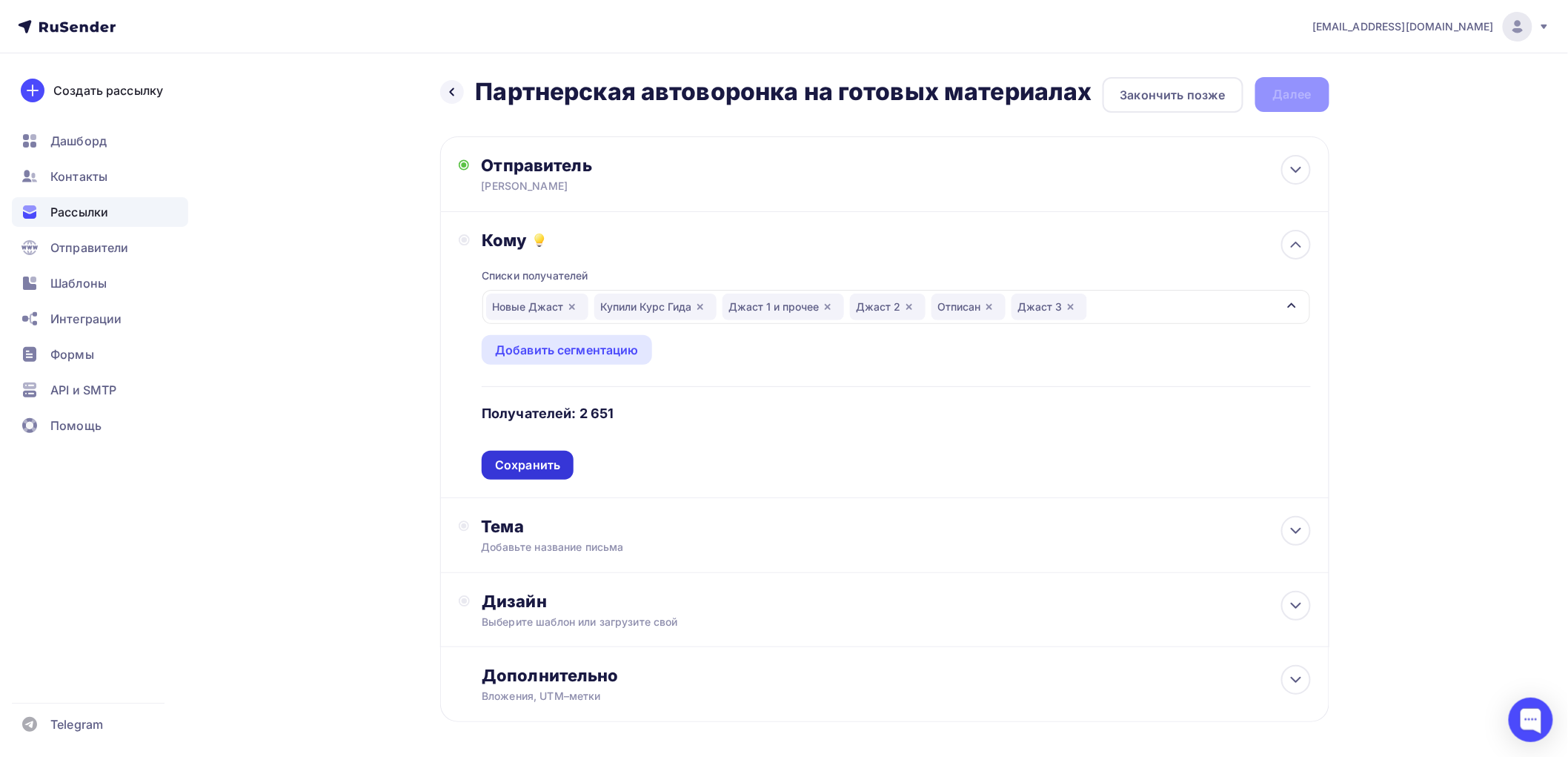
click at [536, 473] on div "Сохранить" at bounding box center [527, 465] width 65 height 17
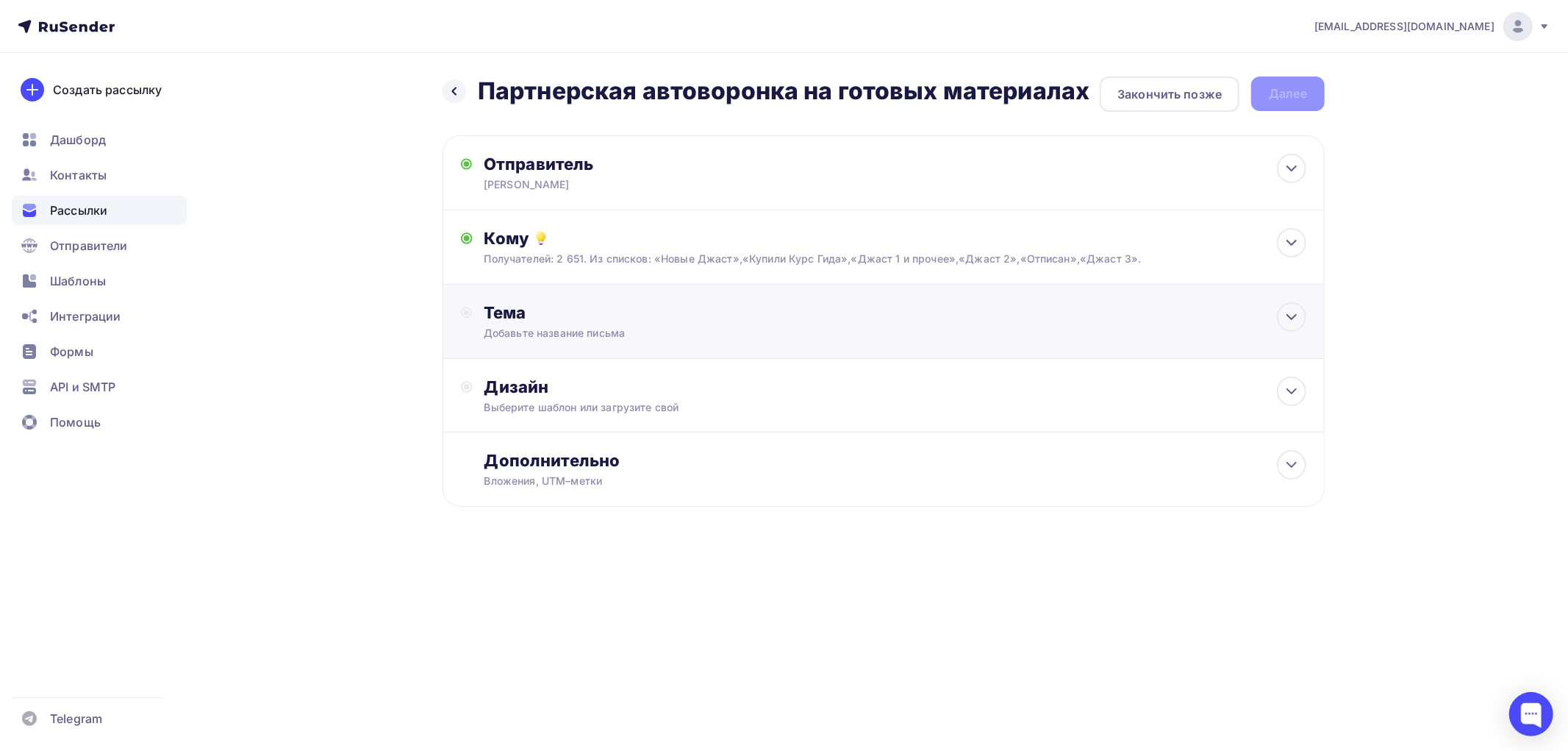
click at [520, 312] on div "Тема" at bounding box center [629, 312] width 291 height 21
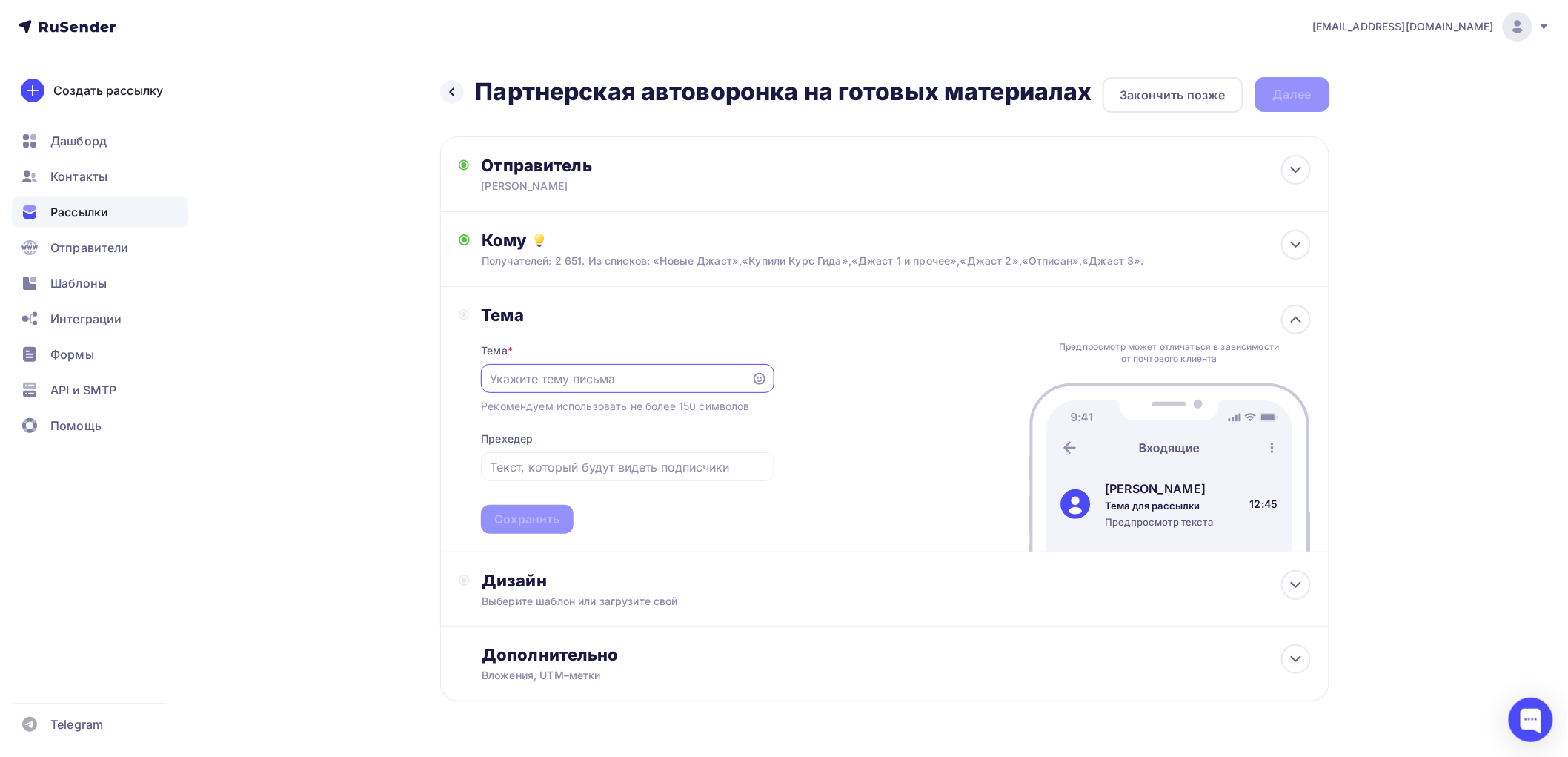
paste input "Партнерская автоворонка на готовых материалах"
type input "Партнерская автоворонка на готовых материалах"
click at [526, 513] on div "Сохранить" at bounding box center [526, 519] width 65 height 17
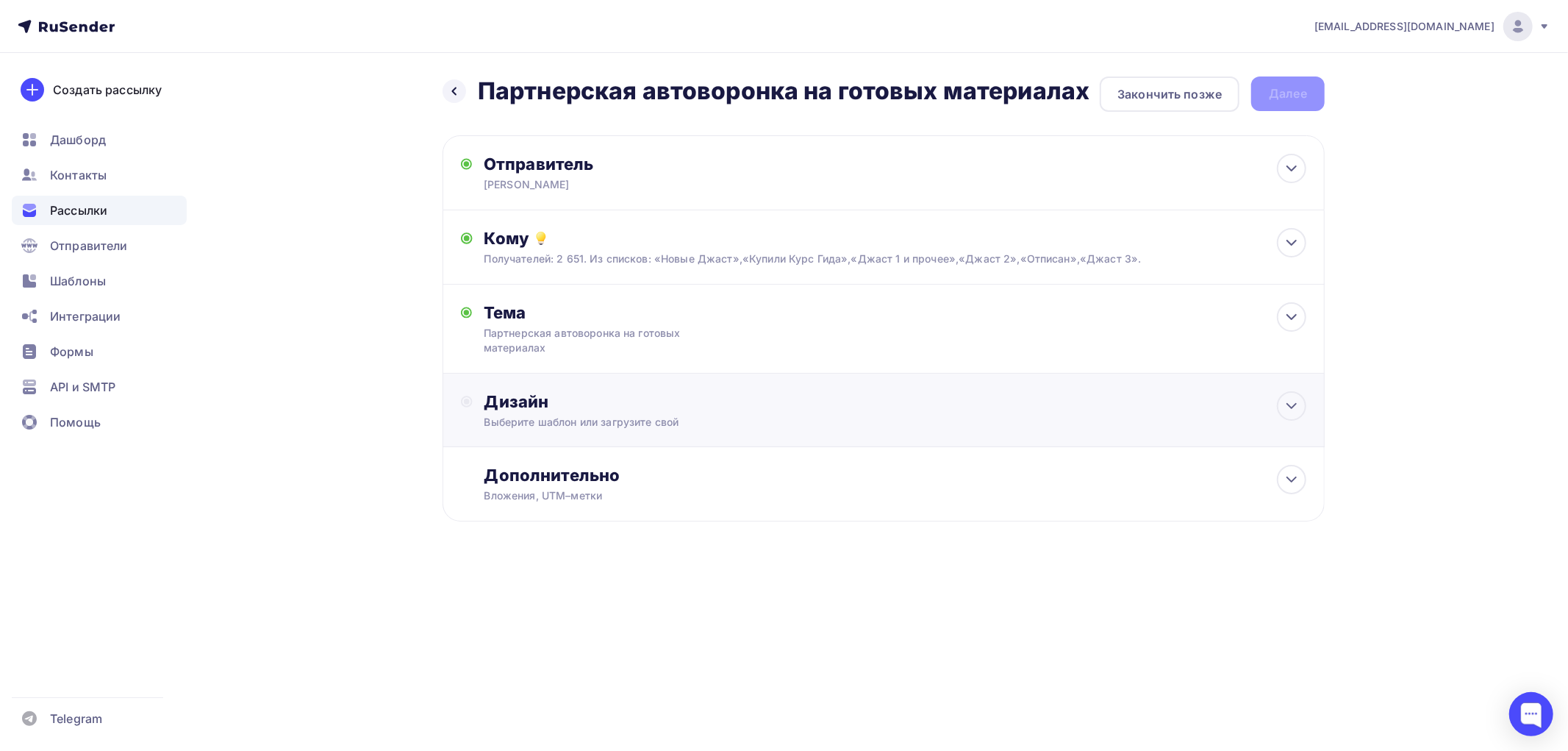
click at [520, 391] on div "Дизайн" at bounding box center [895, 401] width 822 height 21
click at [520, 453] on div "Выбрать шаблон" at bounding box center [549, 461] width 102 height 17
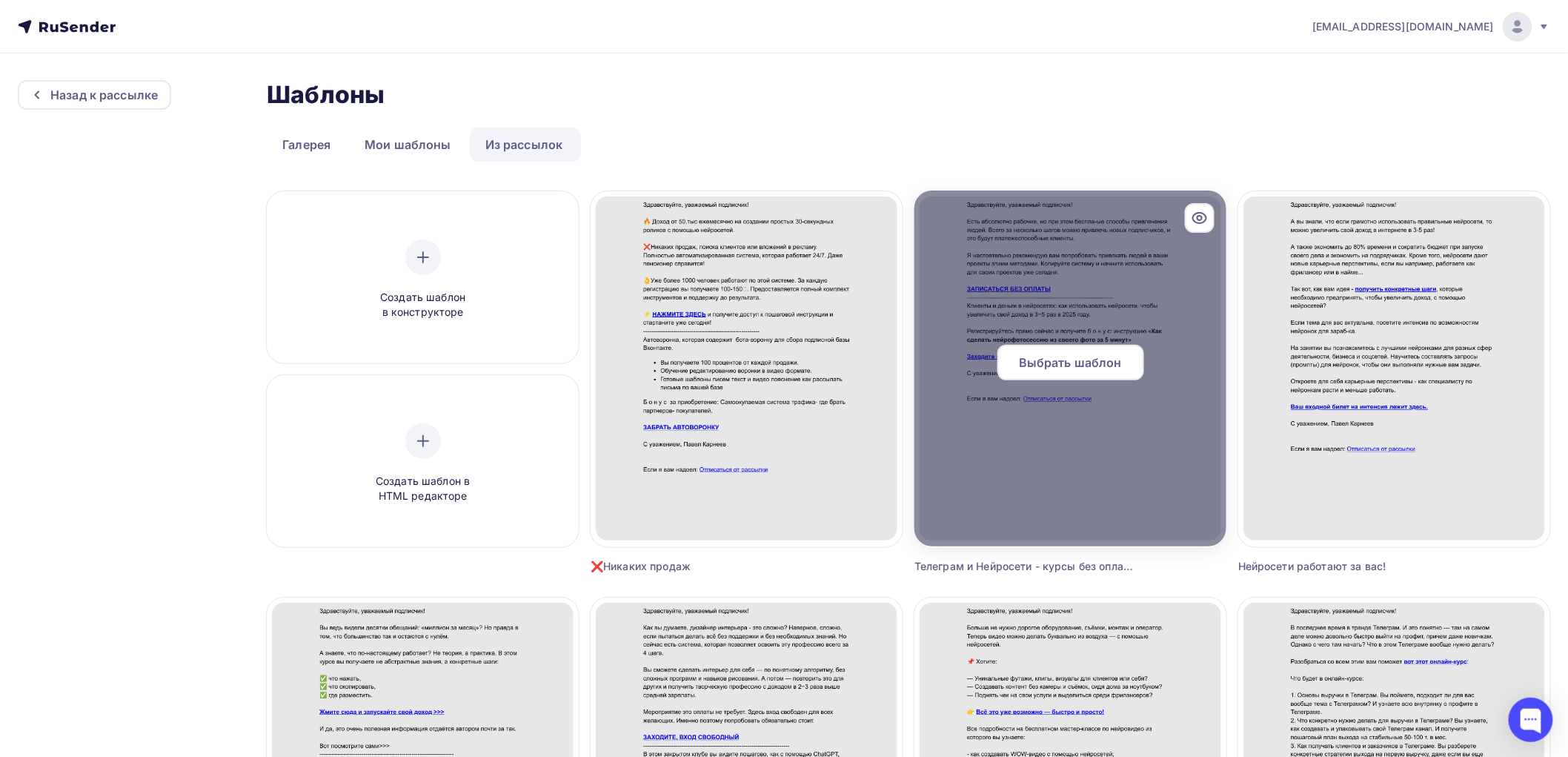
click at [1059, 369] on span "Выбрать шаблон" at bounding box center [1071, 362] width 103 height 18
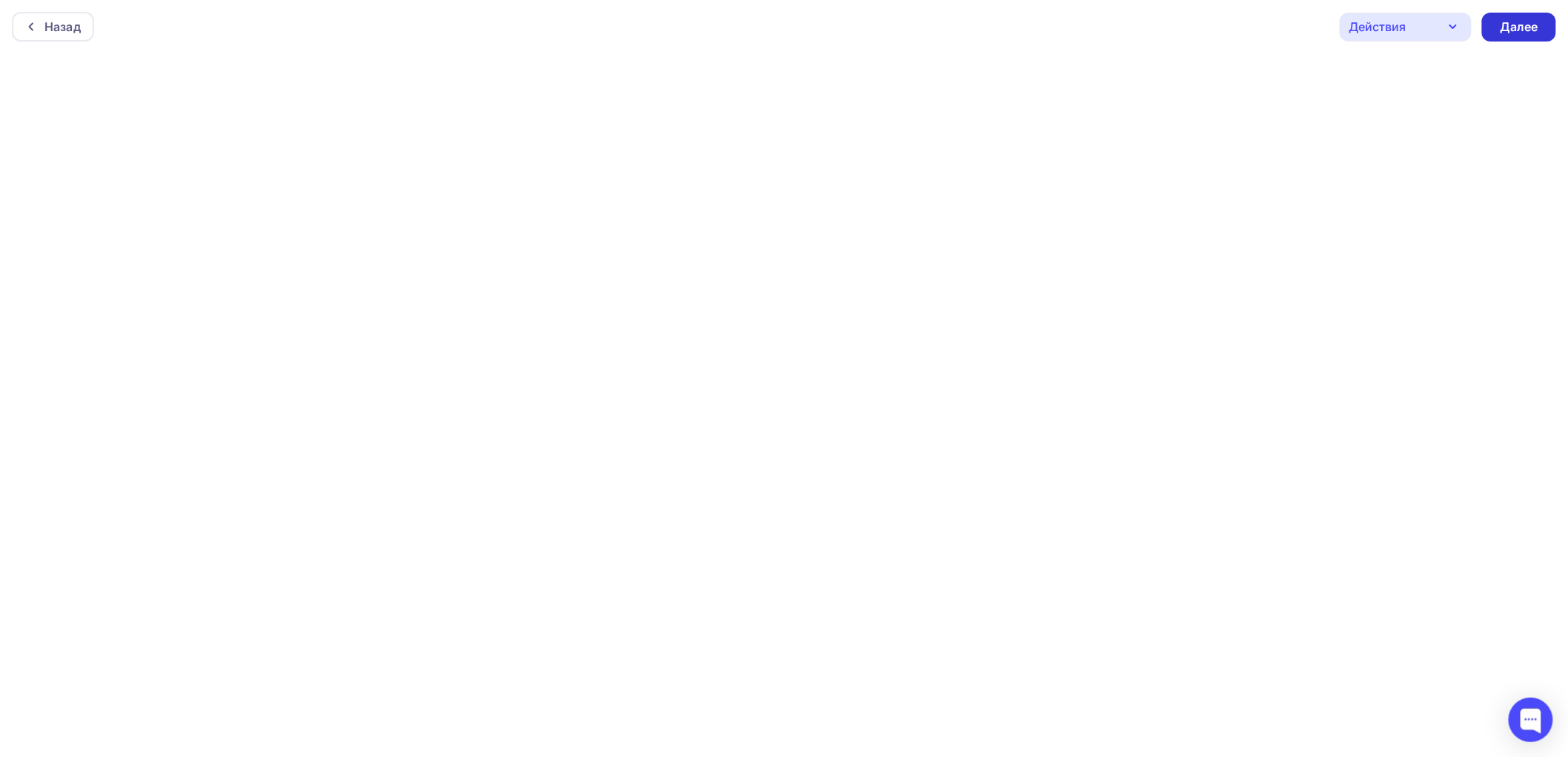
click at [1527, 25] on div "Далее" at bounding box center [1519, 26] width 38 height 17
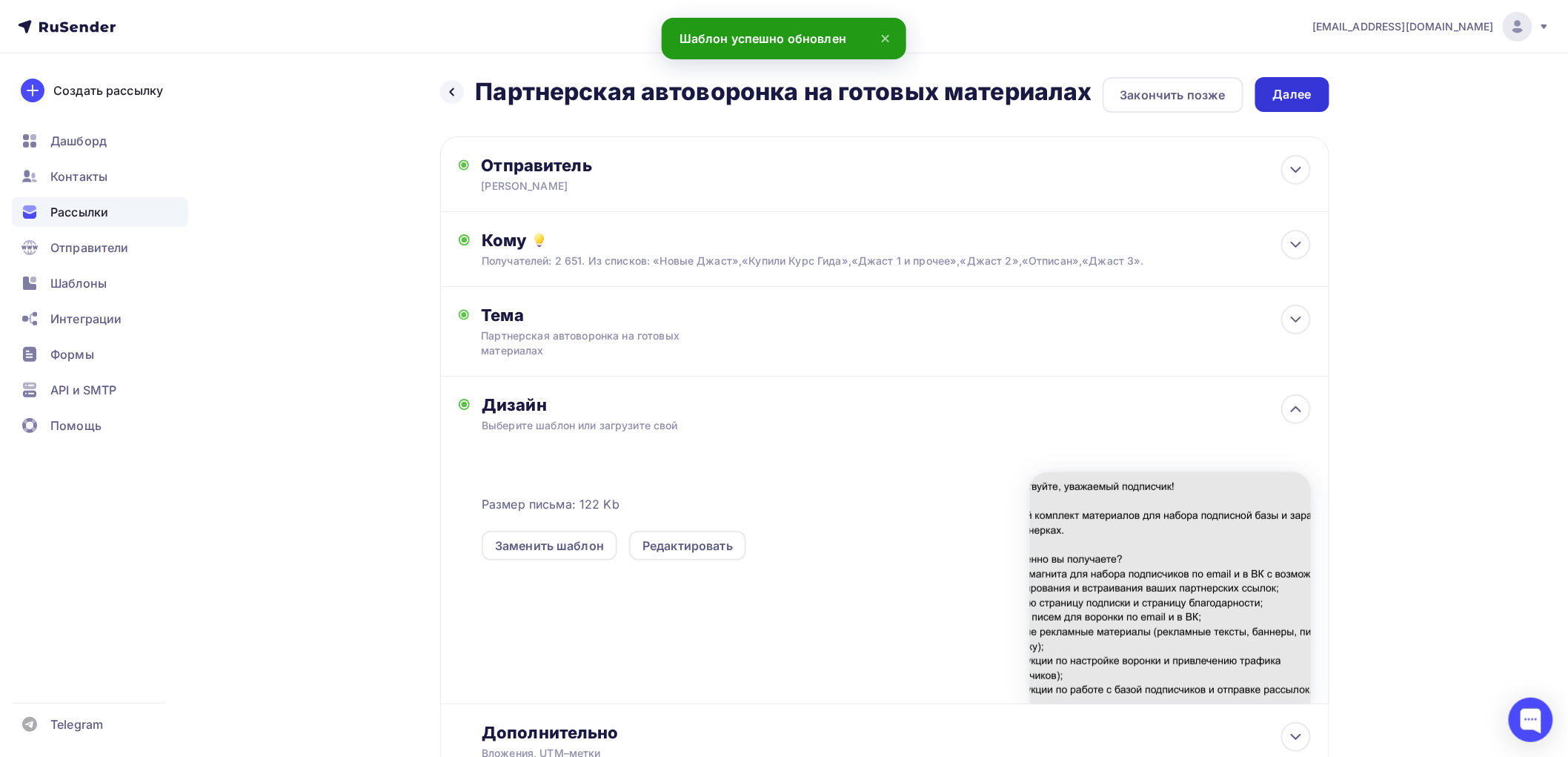
click at [1317, 90] on div "Далее" at bounding box center [1293, 94] width 74 height 34
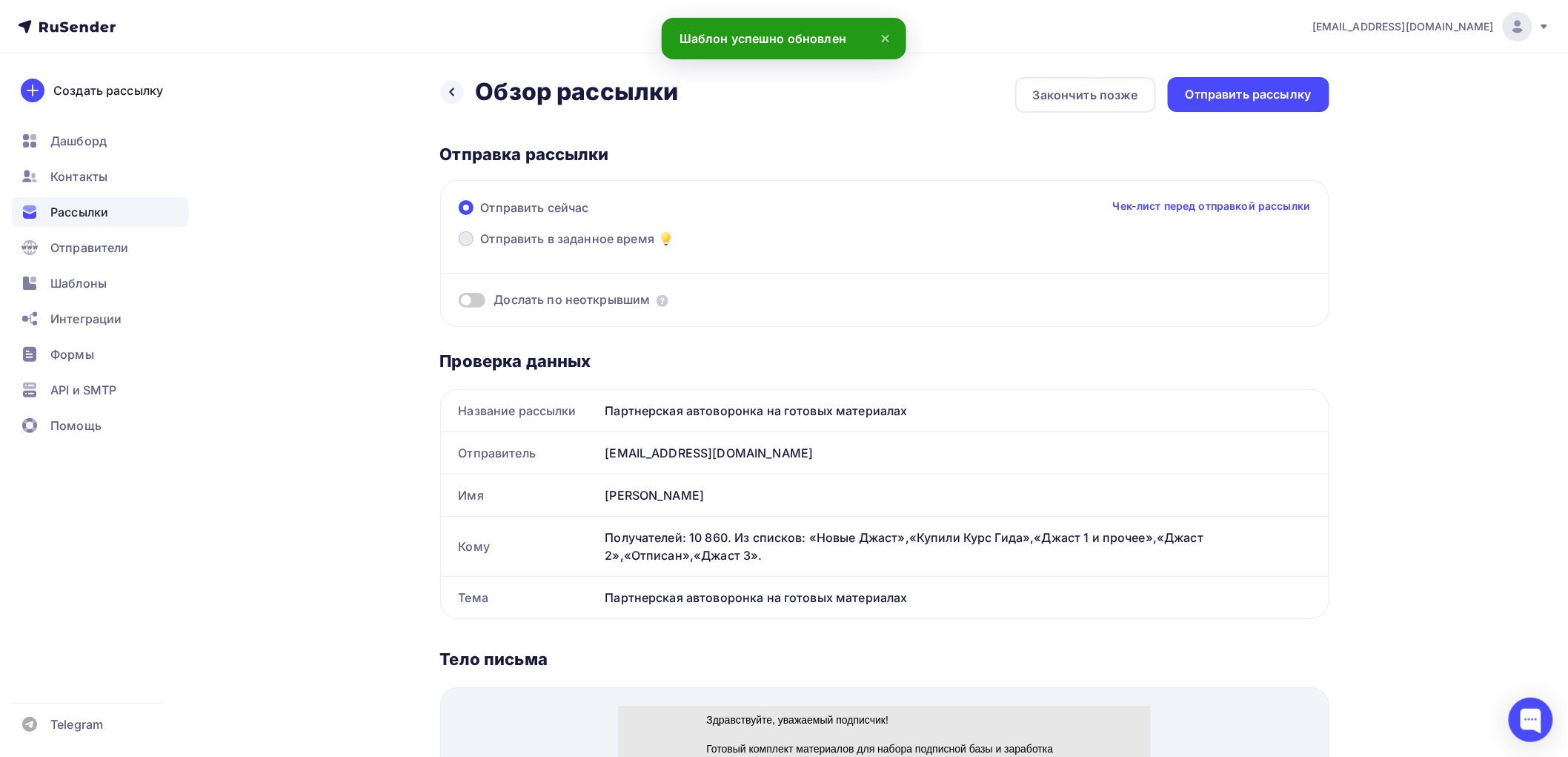
click at [465, 240] on span at bounding box center [466, 239] width 15 height 15
click at [481, 248] on input "Отправить в заданное время" at bounding box center [481, 248] width 0 height 0
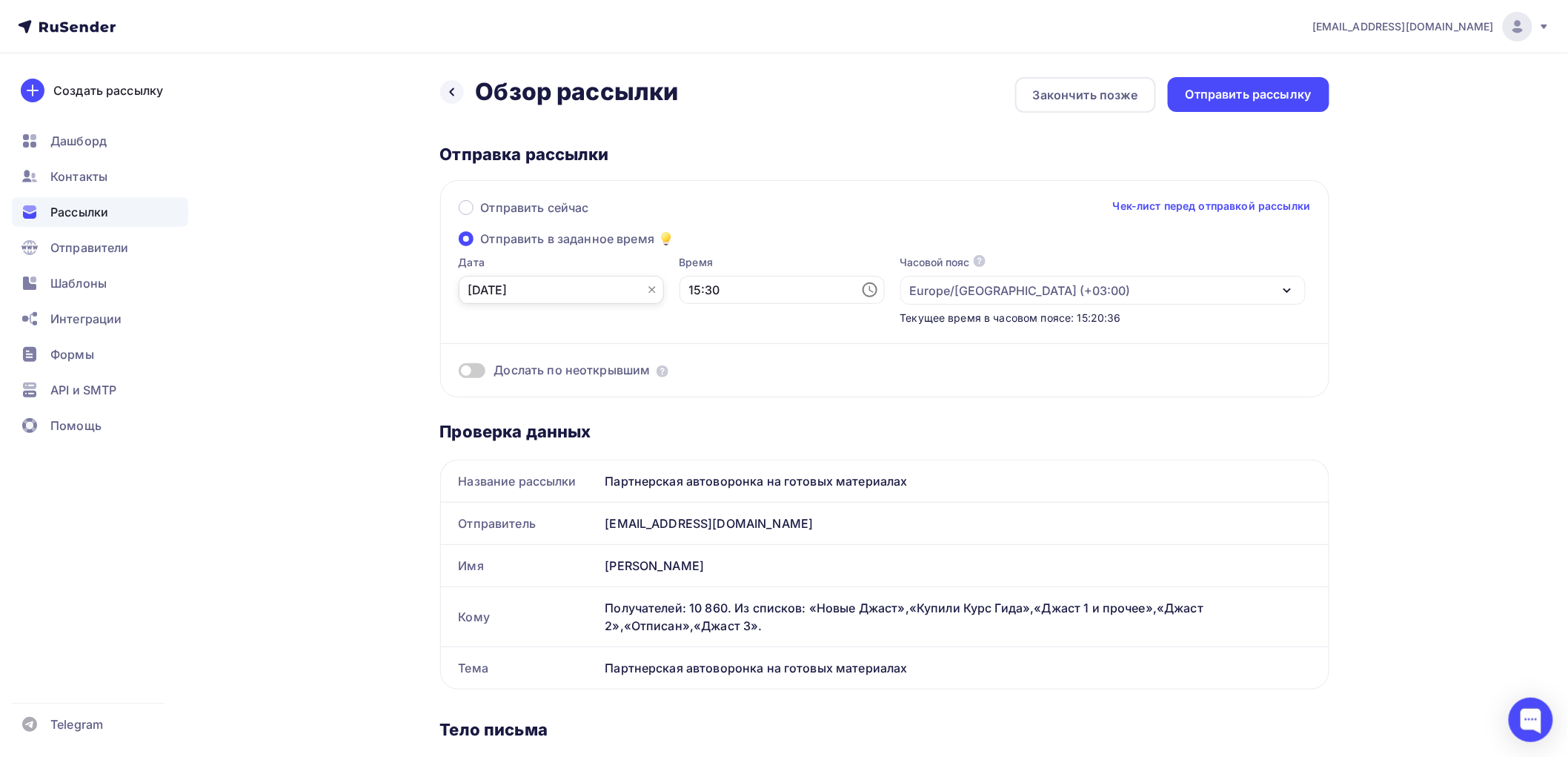
click at [510, 285] on input "[DATE]" at bounding box center [561, 289] width 205 height 28
click at [620, 417] on div "14" at bounding box center [623, 417] width 24 height 14
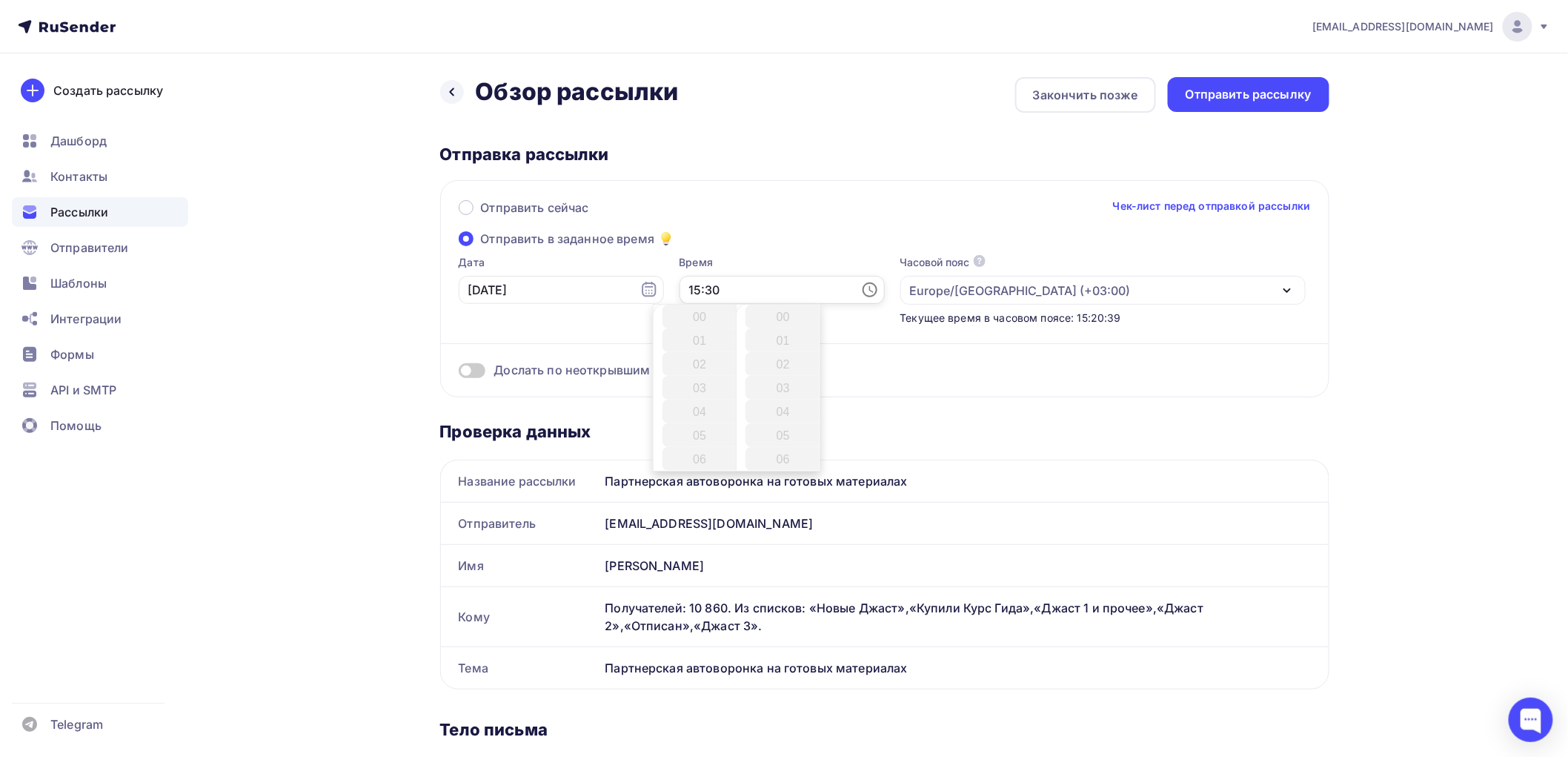
click at [699, 291] on input "15:30" at bounding box center [782, 289] width 205 height 28
click at [694, 374] on li "21" at bounding box center [701, 376] width 78 height 24
type input "21:30"
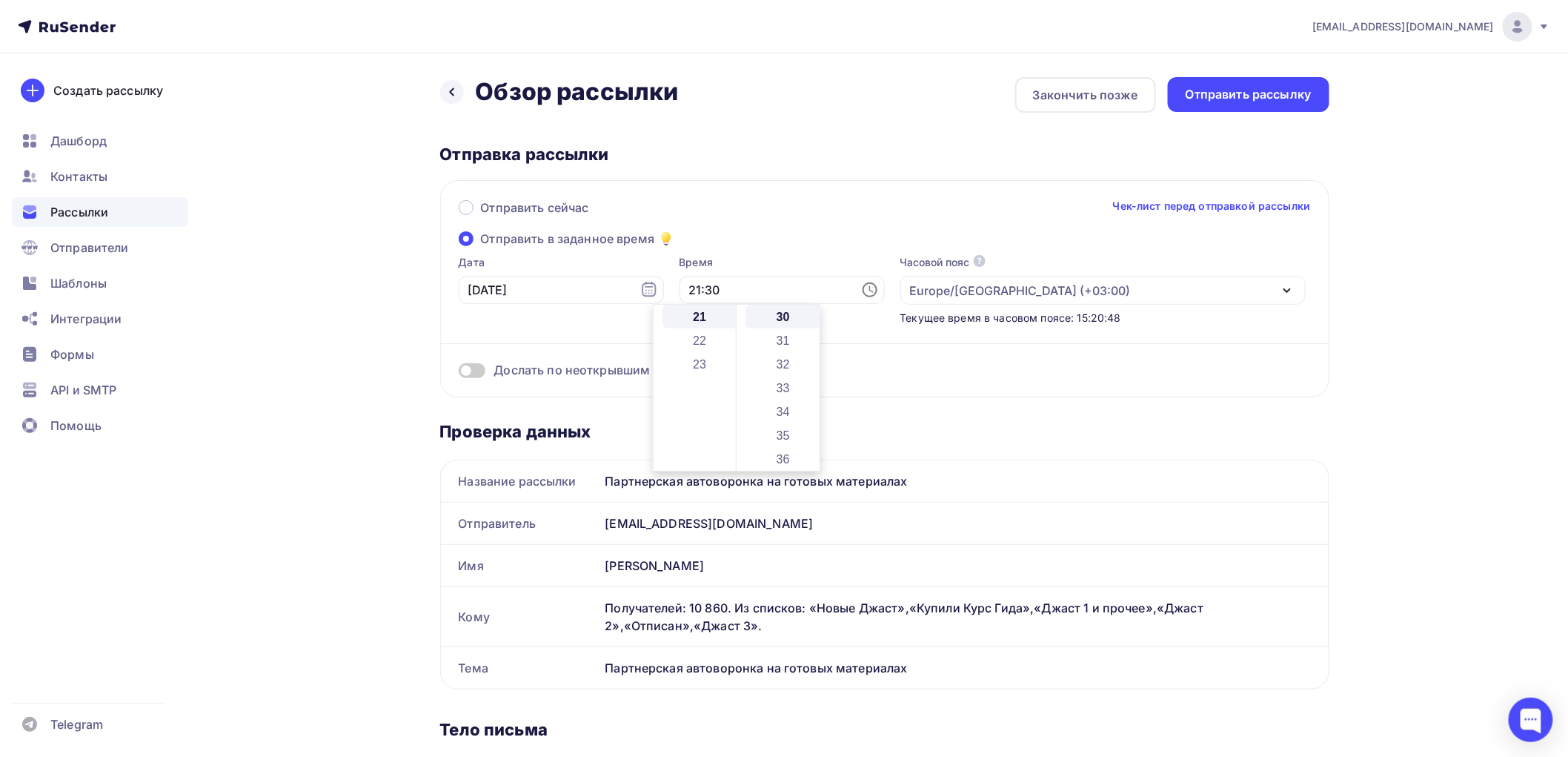
click at [850, 368] on div "Дослать по неоткрывшим" at bounding box center [885, 370] width 852 height 17
click at [478, 371] on span at bounding box center [472, 371] width 26 height 15
click at [459, 373] on input "checkbox" at bounding box center [459, 373] width 0 height 0
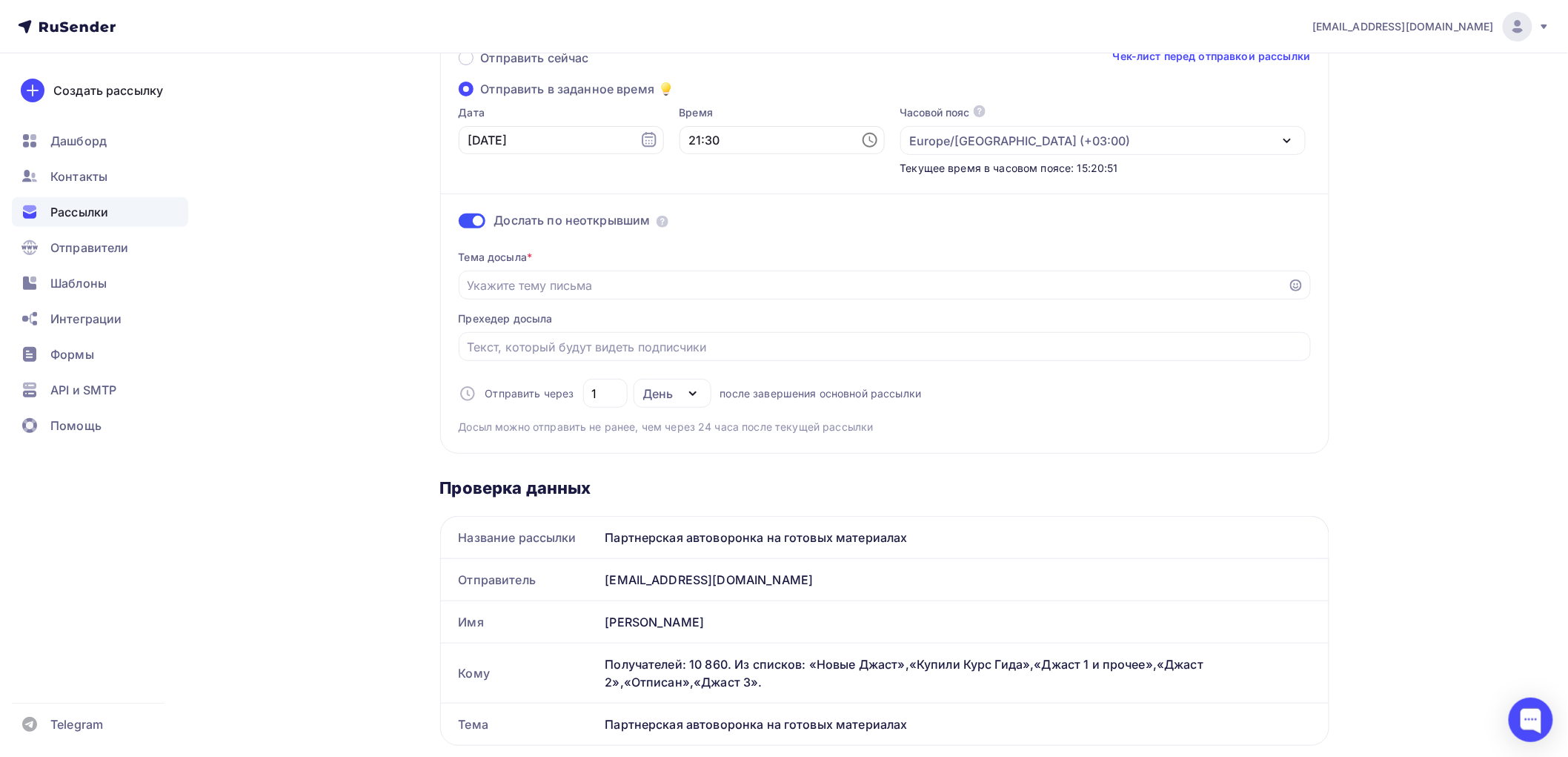
scroll to position [247, 0]
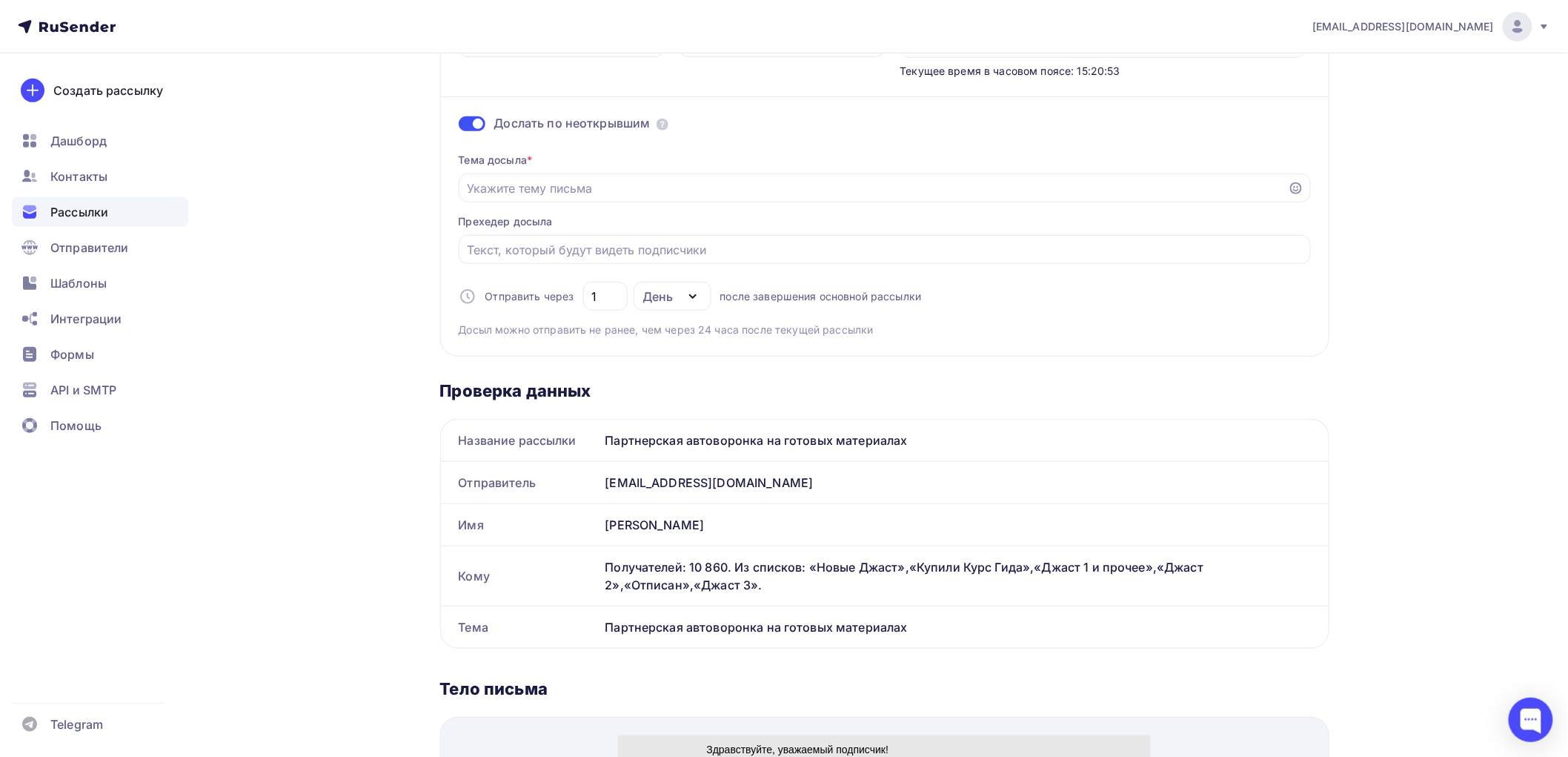
drag, startPoint x: 914, startPoint y: 436, endPoint x: 603, endPoint y: 435, distance: 311.0
click at [603, 435] on div "Партнерская автоворонка на готовых материалах" at bounding box center [964, 441] width 730 height 42
copy div "Партнерская автоворонка на готовых материалах"
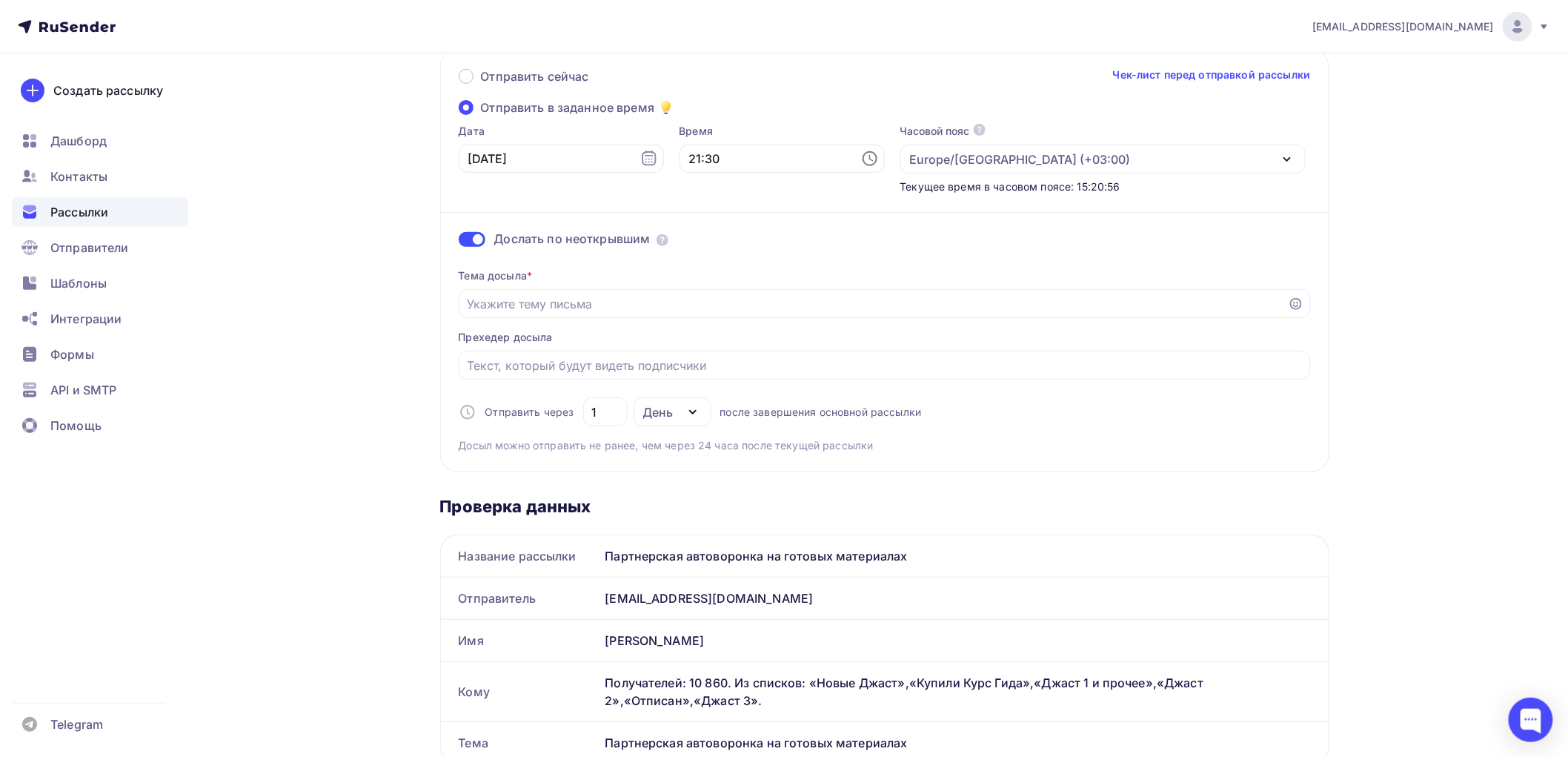
scroll to position [83, 0]
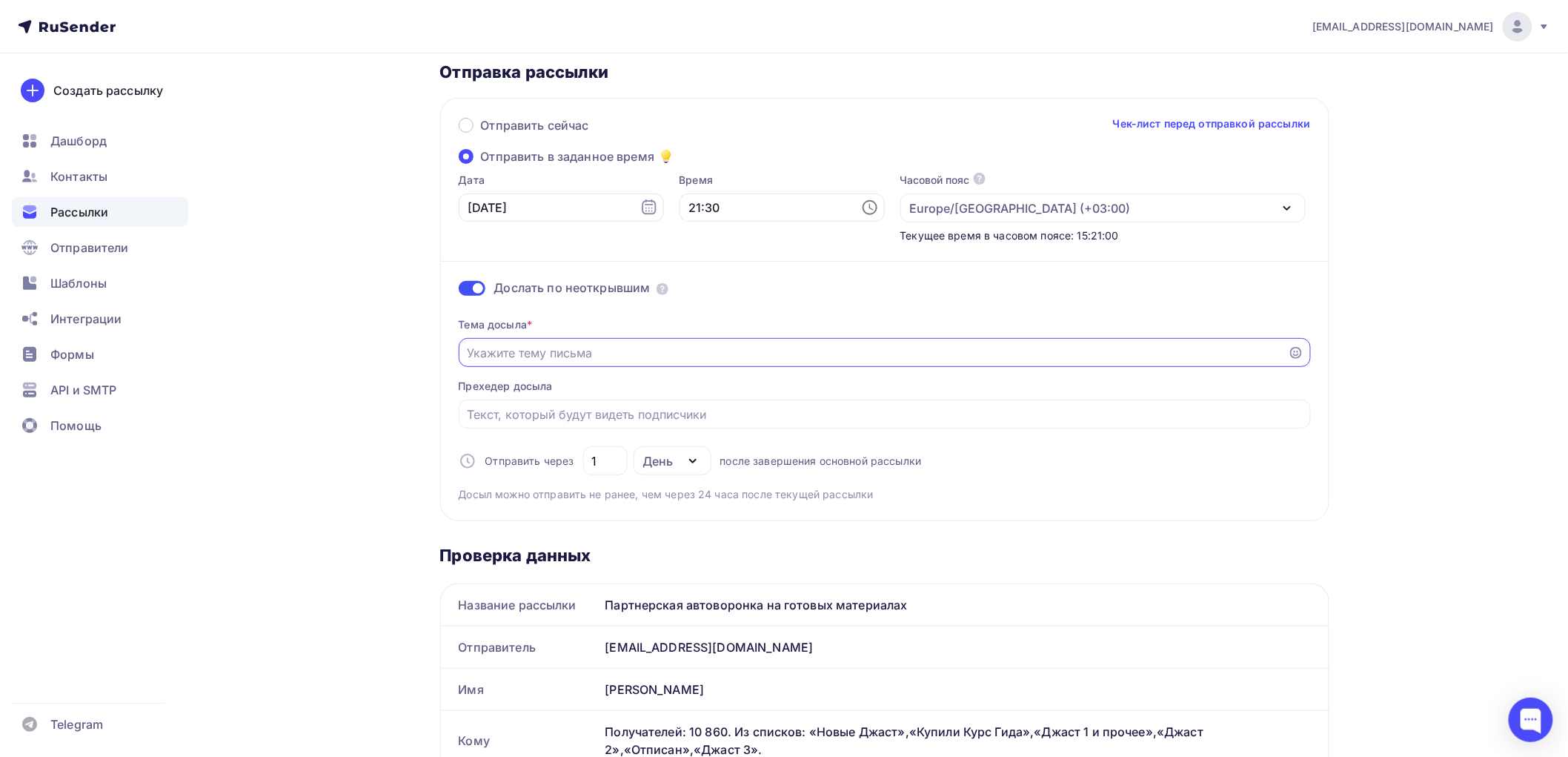
paste input "Партнерская автоворонка на готовых материалах"
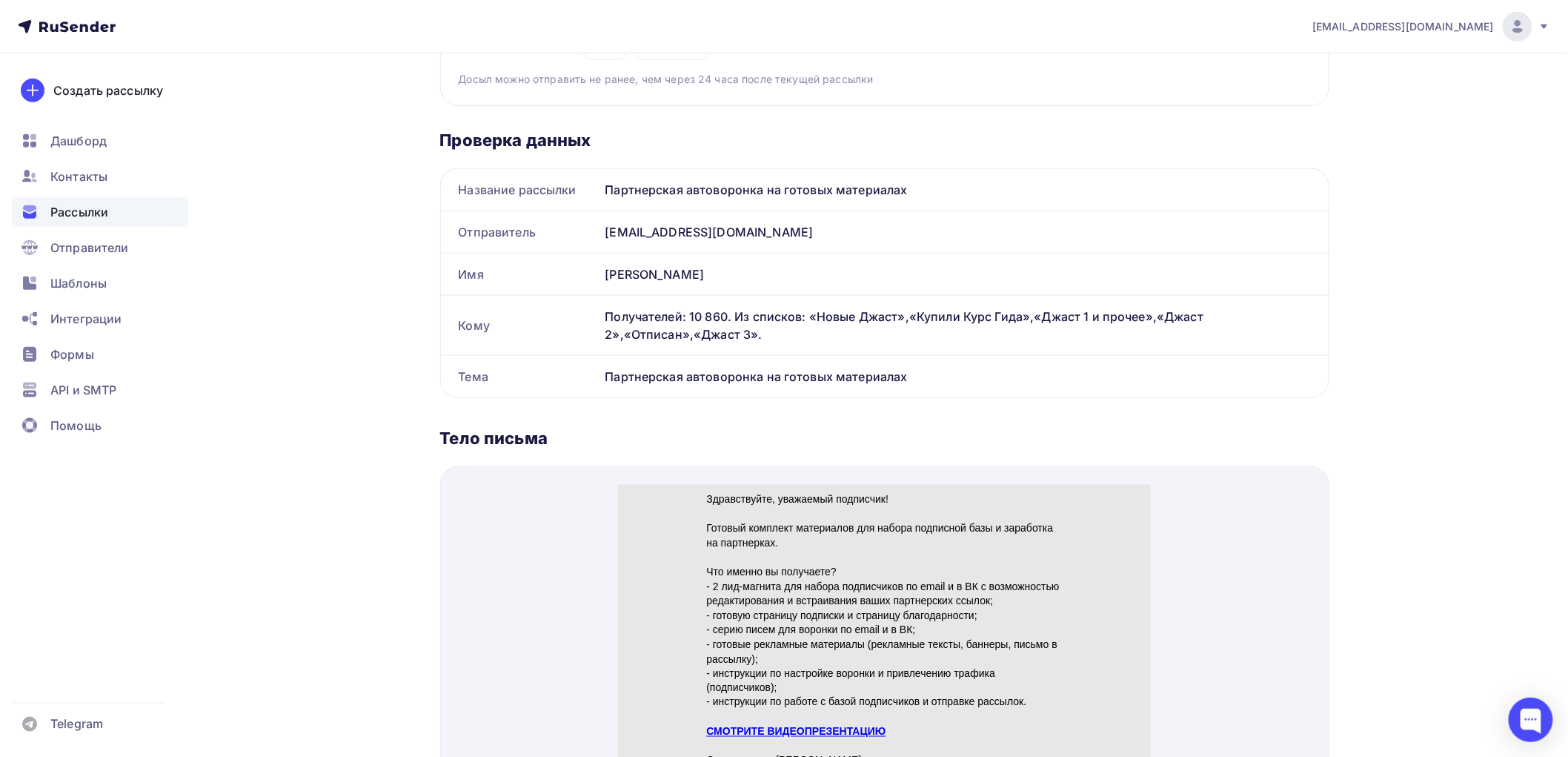
scroll to position [658, 0]
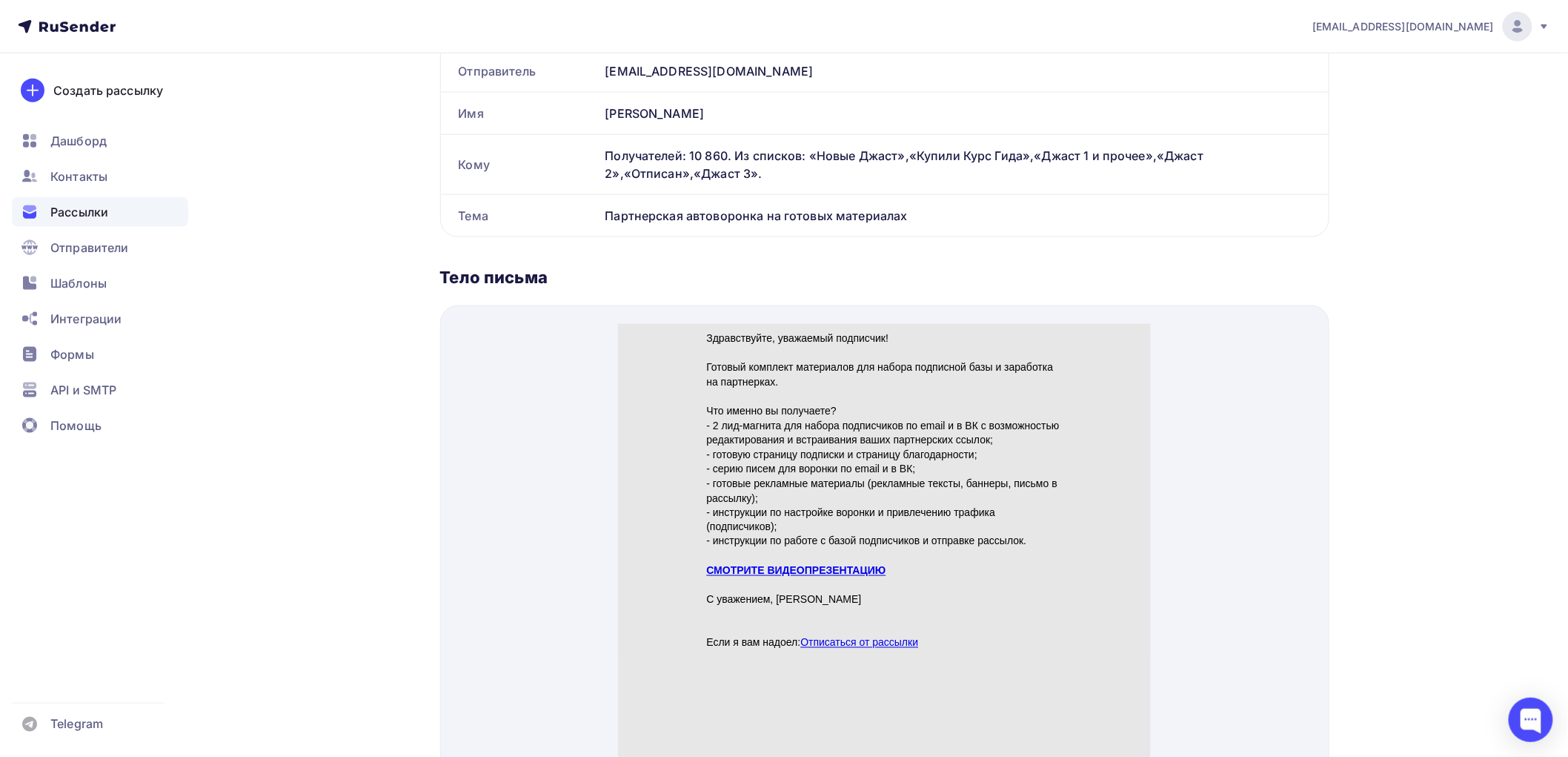
type input "Партнерская автоворонка на готовых материалах"
click at [757, 549] on link "СМОТРИТЕ ВИДЕОПРЕЗЕНТАЦИЮ" at bounding box center [796, 552] width 179 height 12
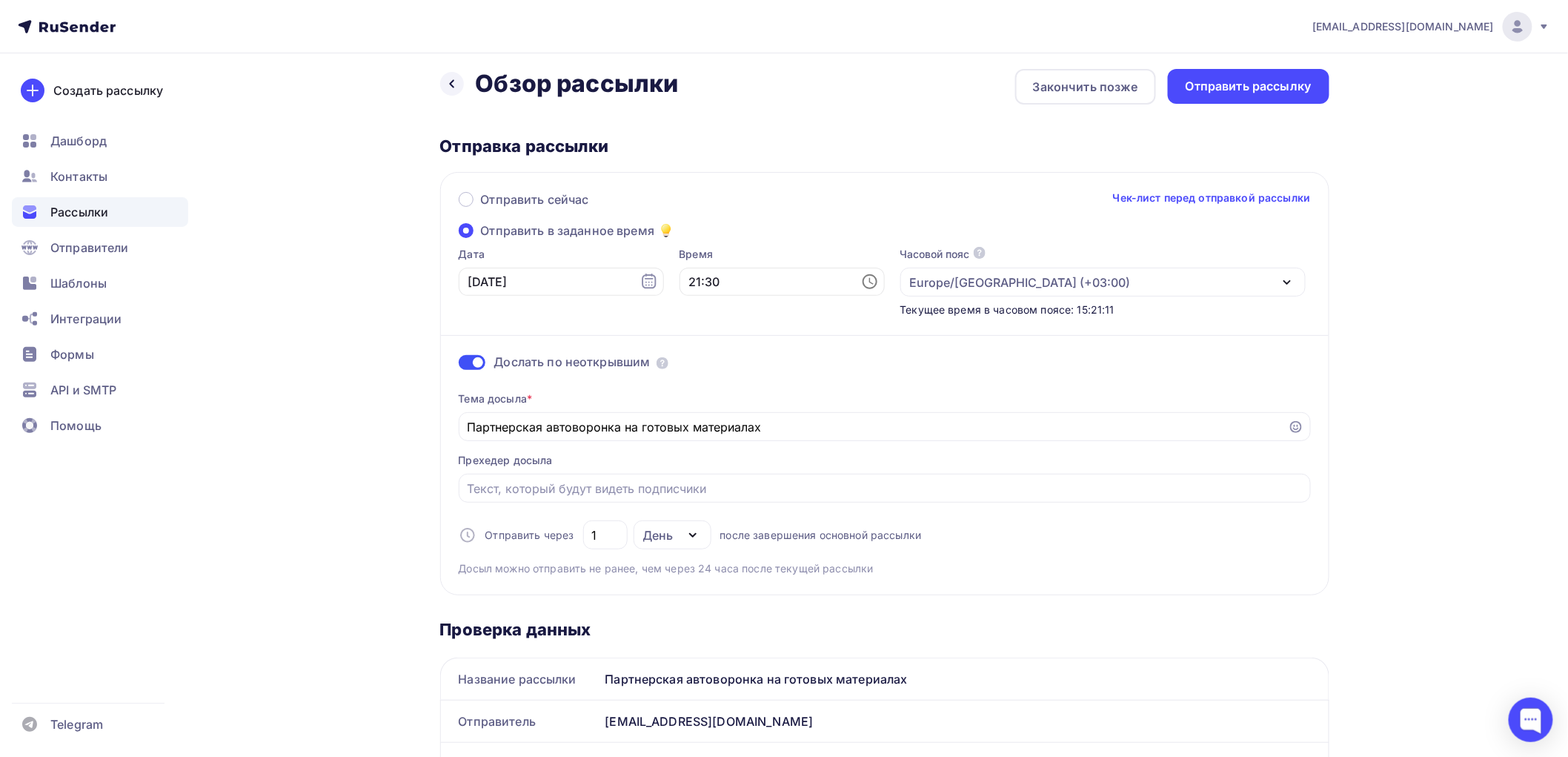
scroll to position [0, 0]
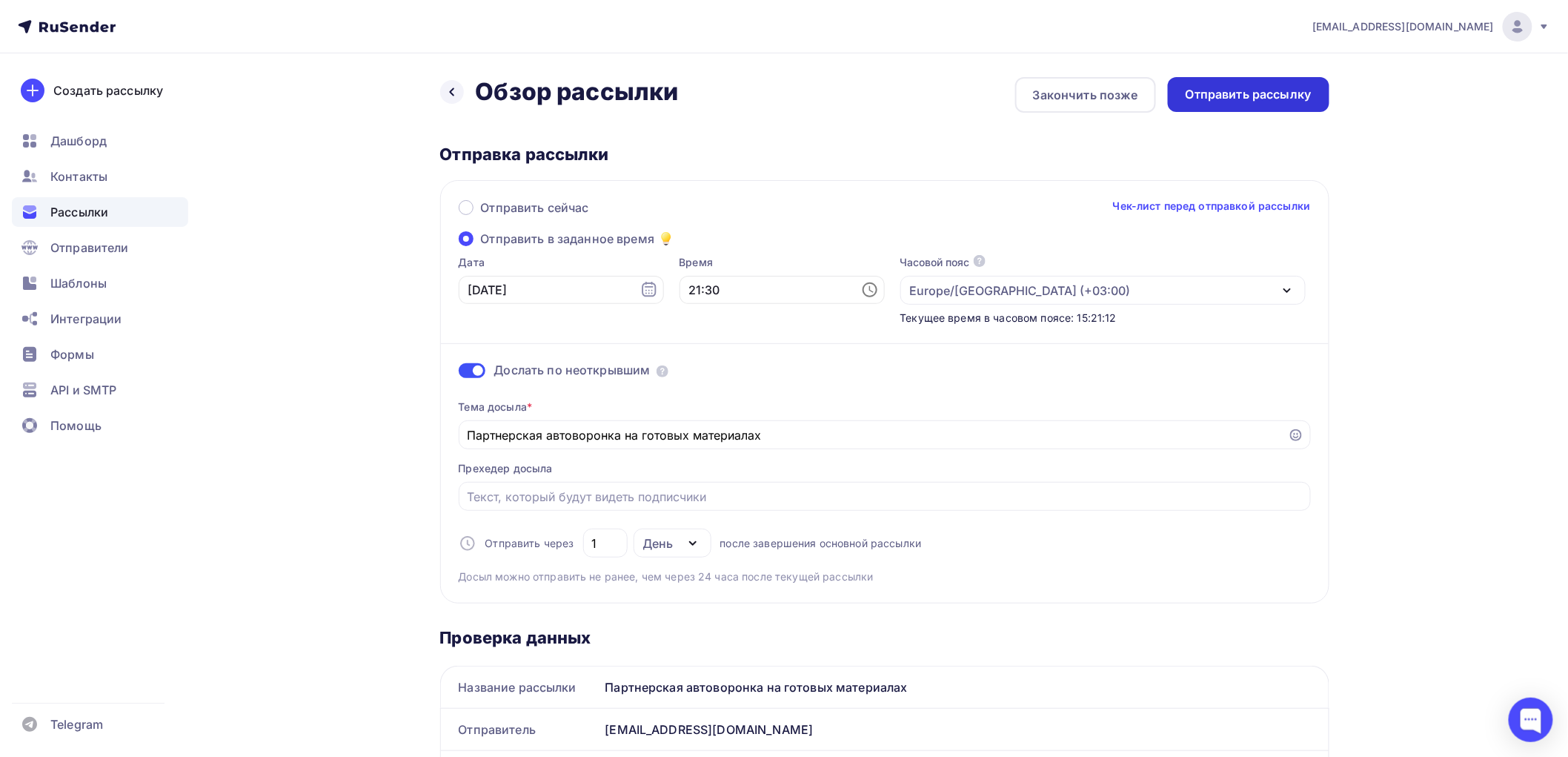
click at [1252, 98] on div "Отправить рассылку" at bounding box center [1248, 94] width 126 height 17
